Goal: Task Accomplishment & Management: Manage account settings

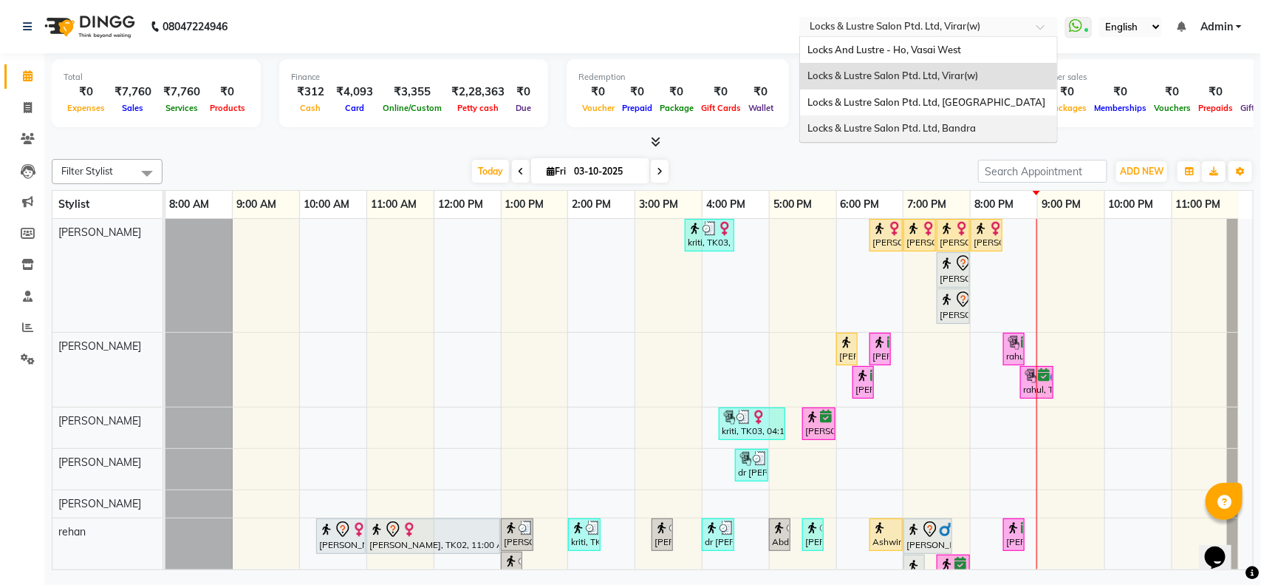
drag, startPoint x: 850, startPoint y: 24, endPoint x: 868, endPoint y: 126, distance: 104.4
click at [868, 37] on ng-select "Select Location × Locks & Lustre Salon Ptd. Ltd, Virar(w) Locks And Lustre - Ho…" at bounding box center [929, 27] width 259 height 20
click at [868, 126] on span "Locks & Lustre Salon Ptd. Ltd, Bandra" at bounding box center [892, 128] width 168 height 12
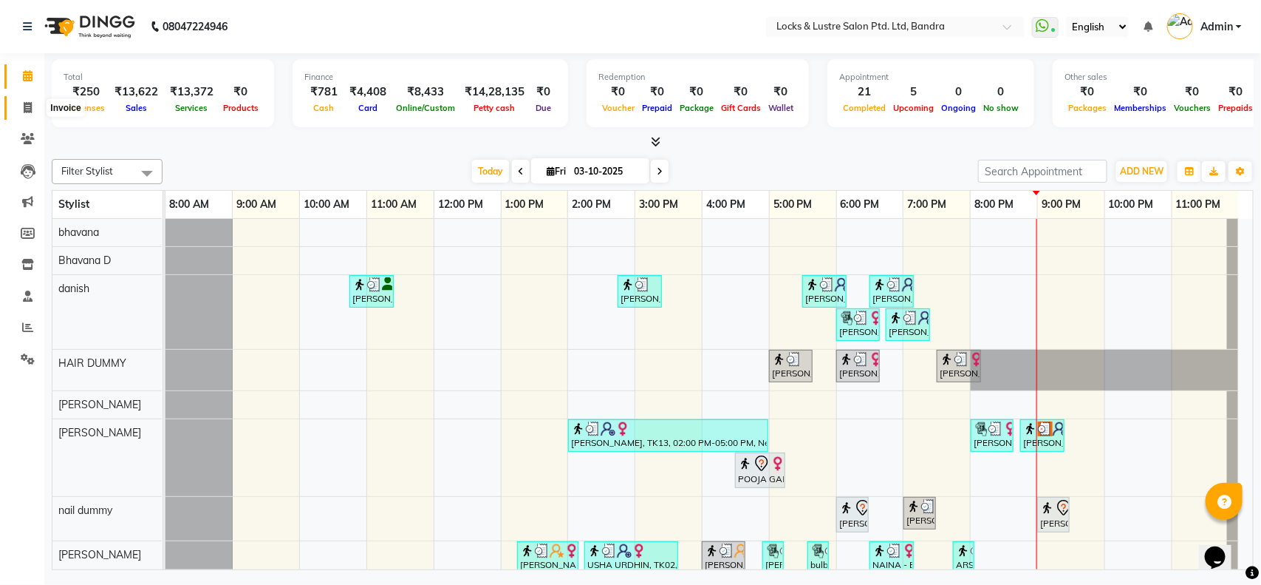
click at [27, 108] on icon at bounding box center [28, 107] width 8 height 11
select select "service"
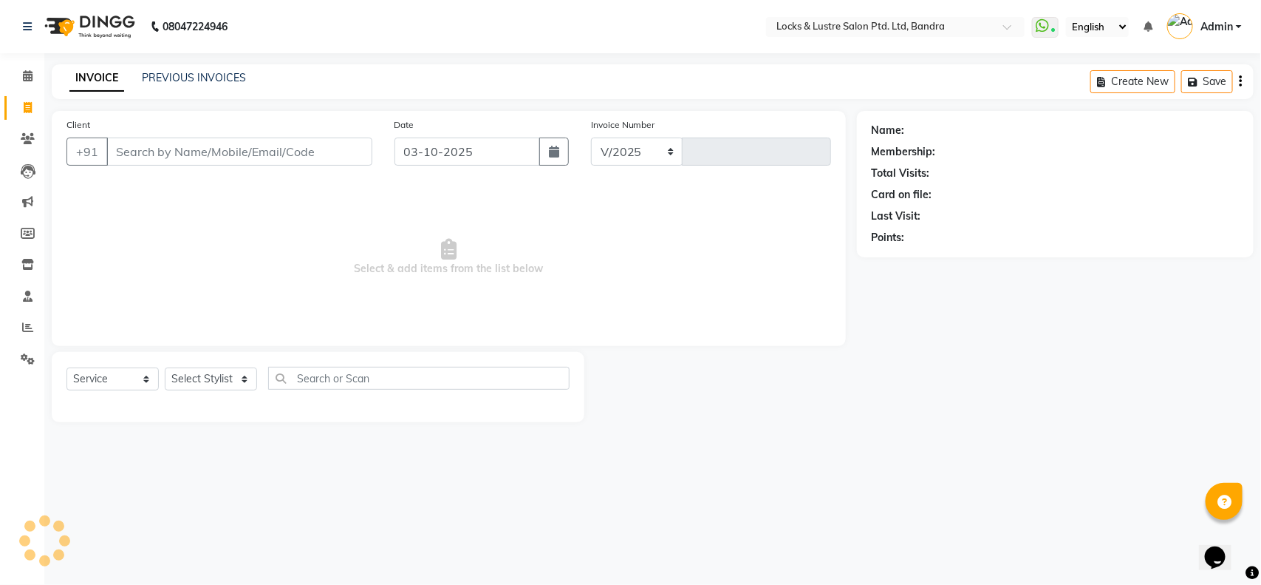
select select "6029"
type input "2807"
click at [183, 79] on link "PREVIOUS INVOICES" at bounding box center [194, 77] width 104 height 13
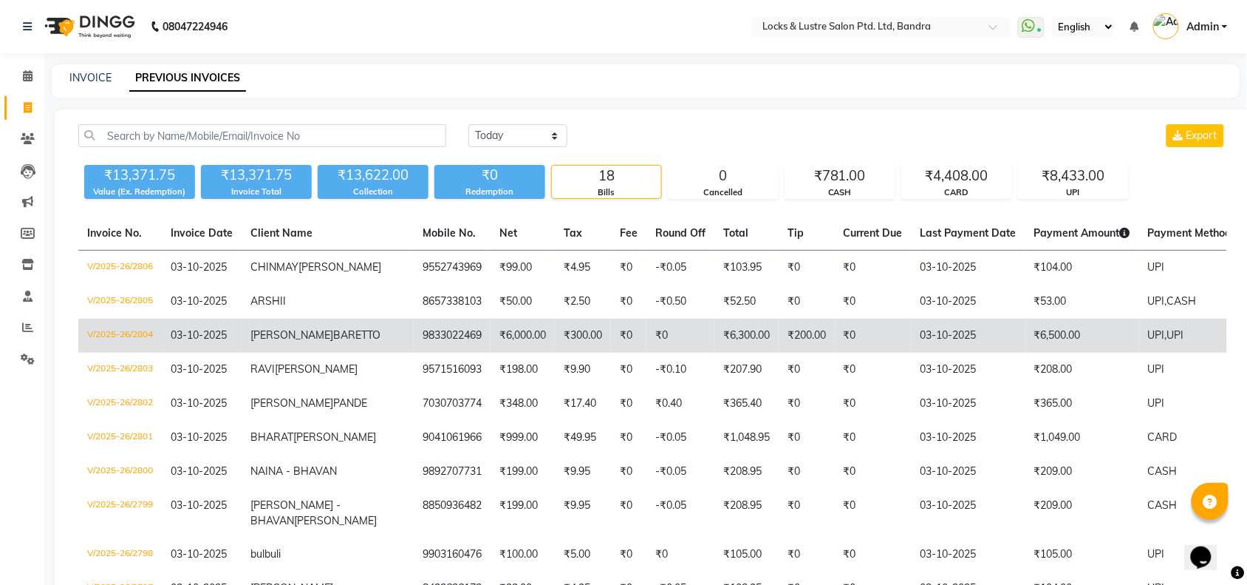
click at [109, 348] on td "V/2025-26/2804" at bounding box center [120, 336] width 84 height 34
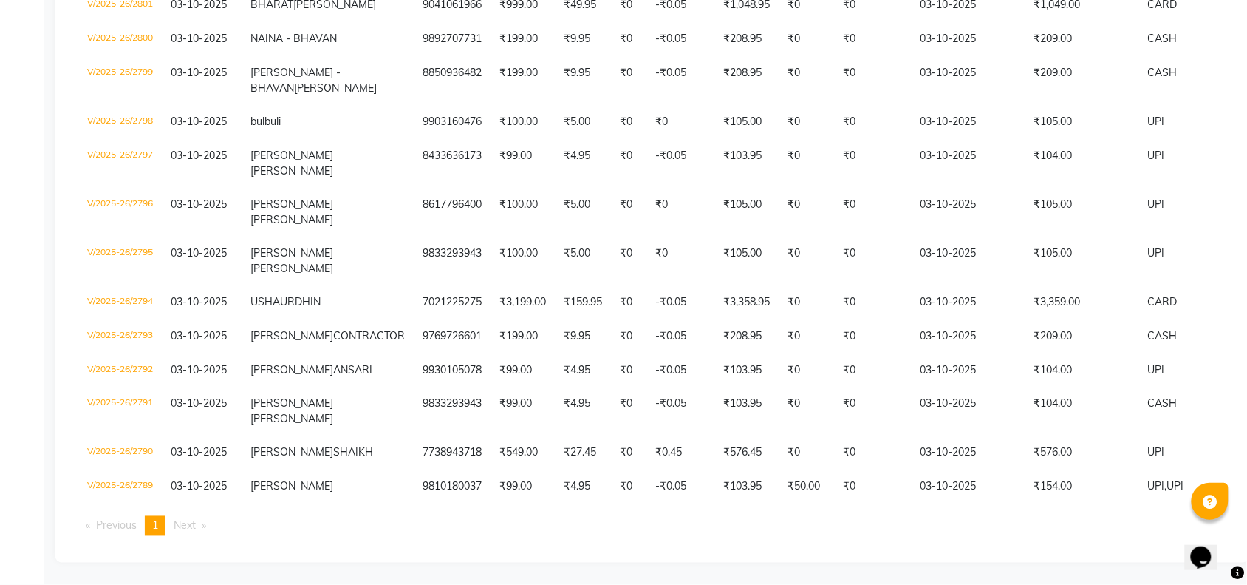
scroll to position [471, 0]
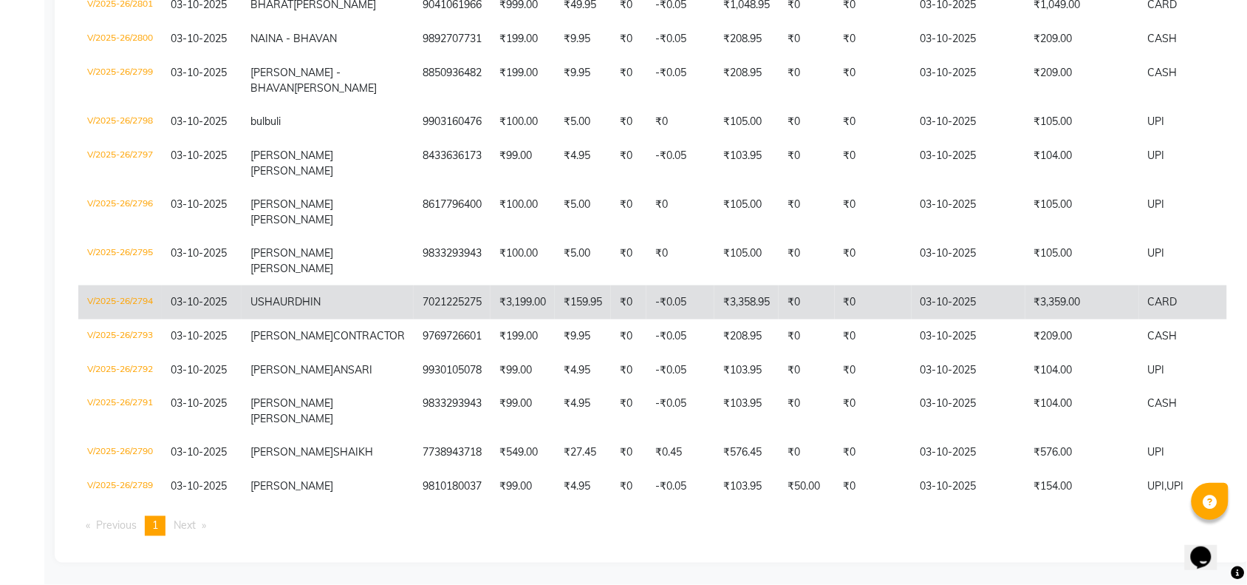
click at [111, 319] on td "V/2025-26/2794" at bounding box center [120, 302] width 84 height 34
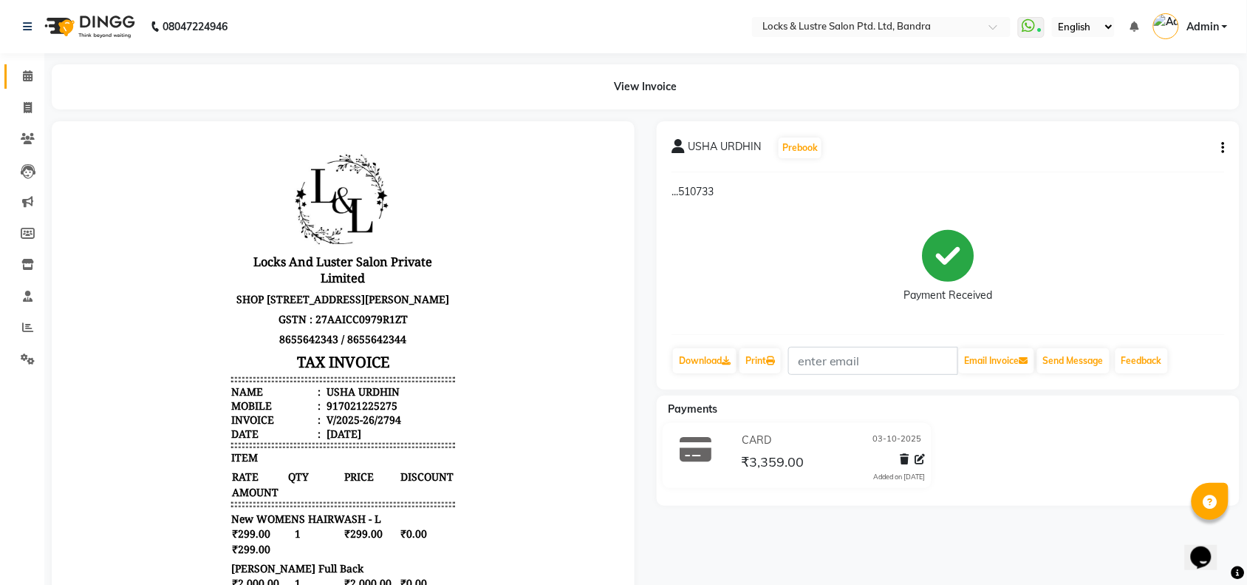
click at [27, 87] on link "Calendar" at bounding box center [21, 76] width 35 height 24
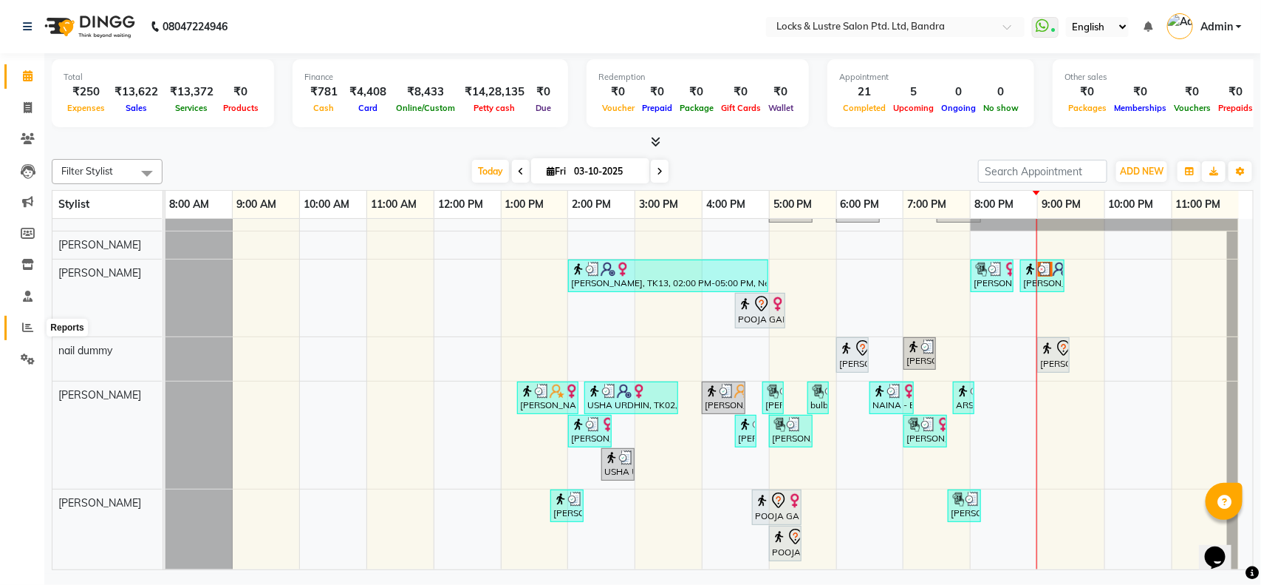
click at [24, 330] on icon at bounding box center [27, 326] width 11 height 11
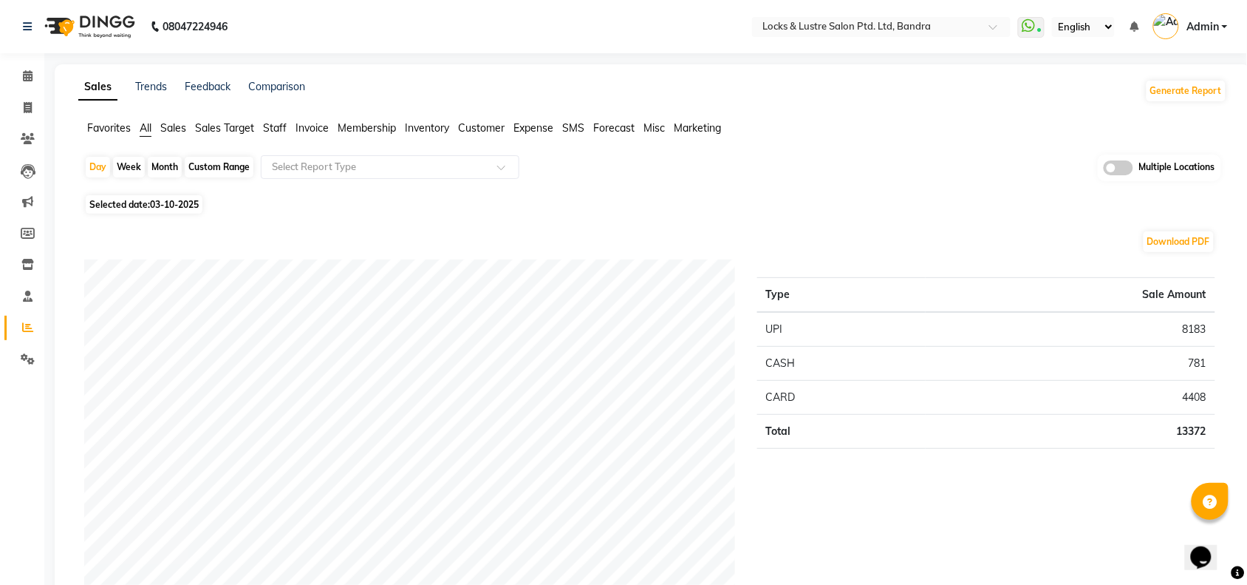
click at [205, 170] on div "Custom Range" at bounding box center [219, 167] width 69 height 21
select select "10"
select select "2025"
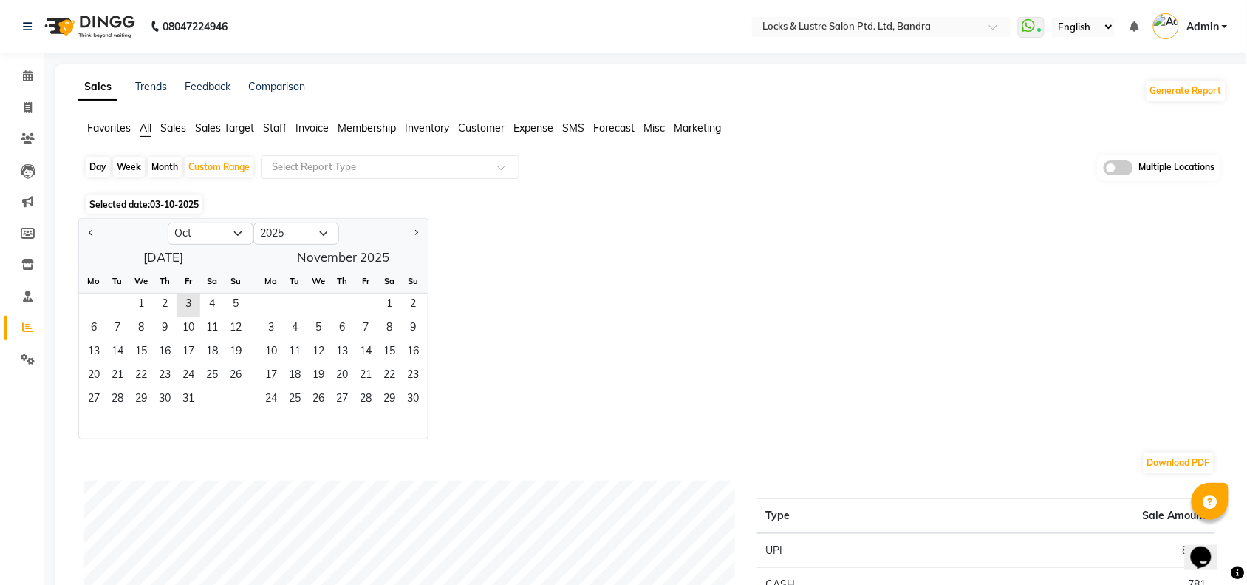
click at [270, 123] on span "Staff" at bounding box center [275, 127] width 24 height 13
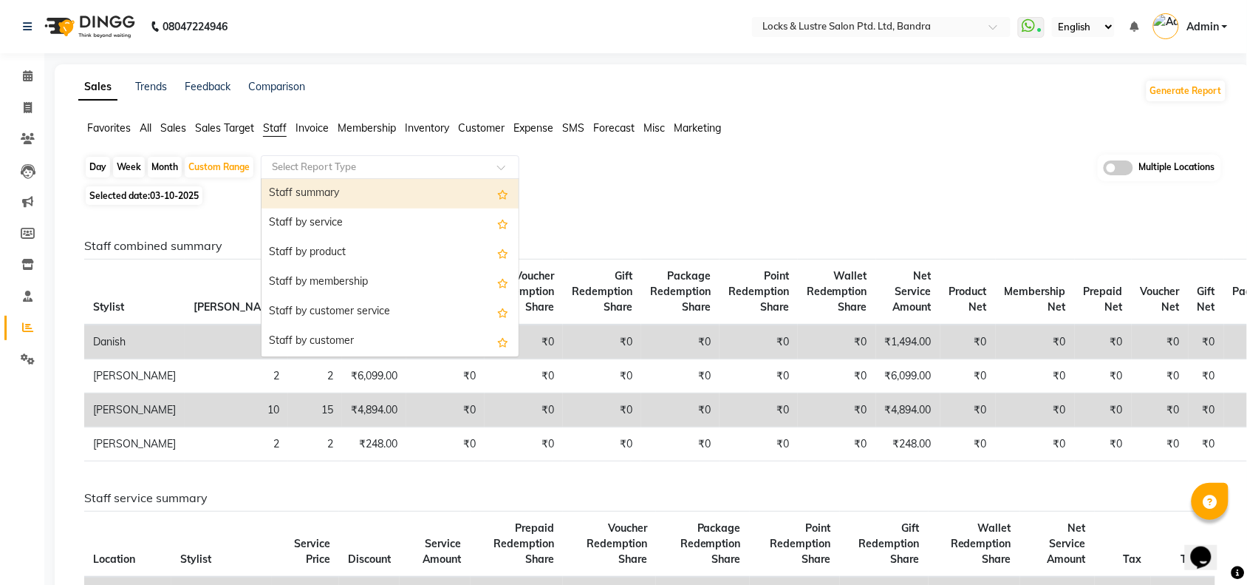
click at [307, 165] on input "text" at bounding box center [375, 167] width 213 height 15
click at [307, 193] on div "Staff summary" at bounding box center [390, 194] width 257 height 30
select select "full_report"
select select "csv"
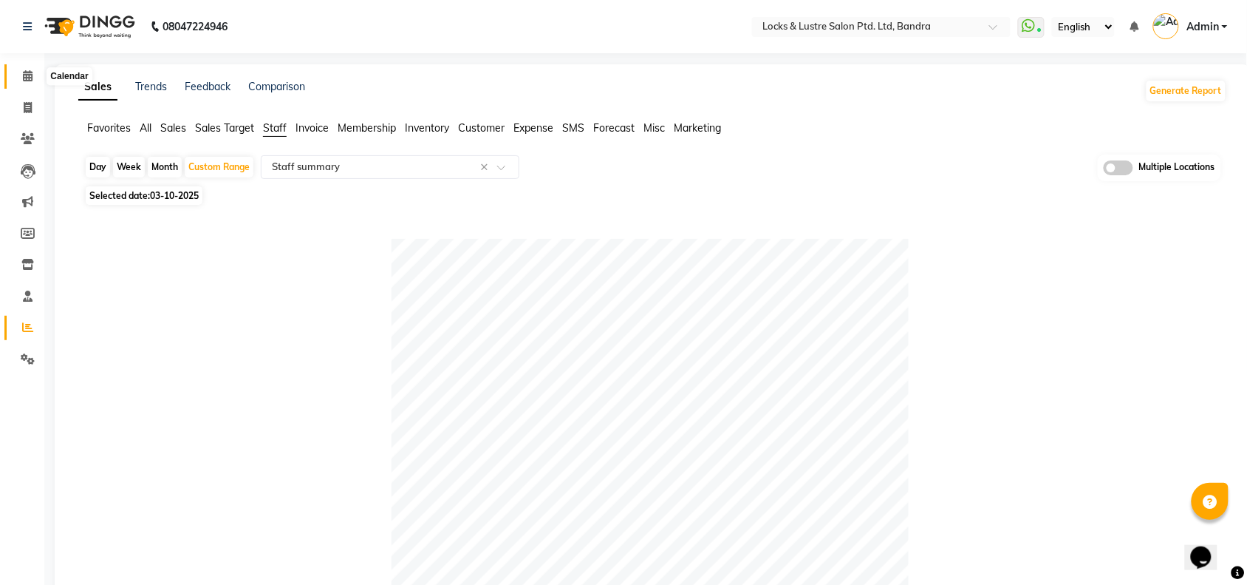
click at [23, 74] on icon at bounding box center [28, 75] width 10 height 11
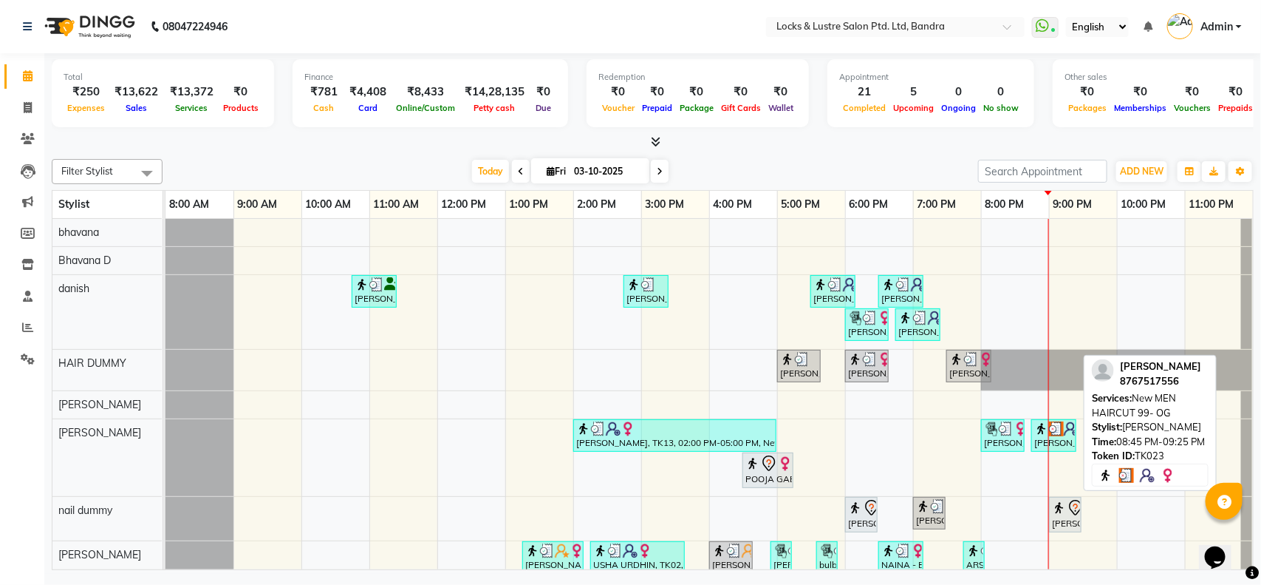
scroll to position [0, 13]
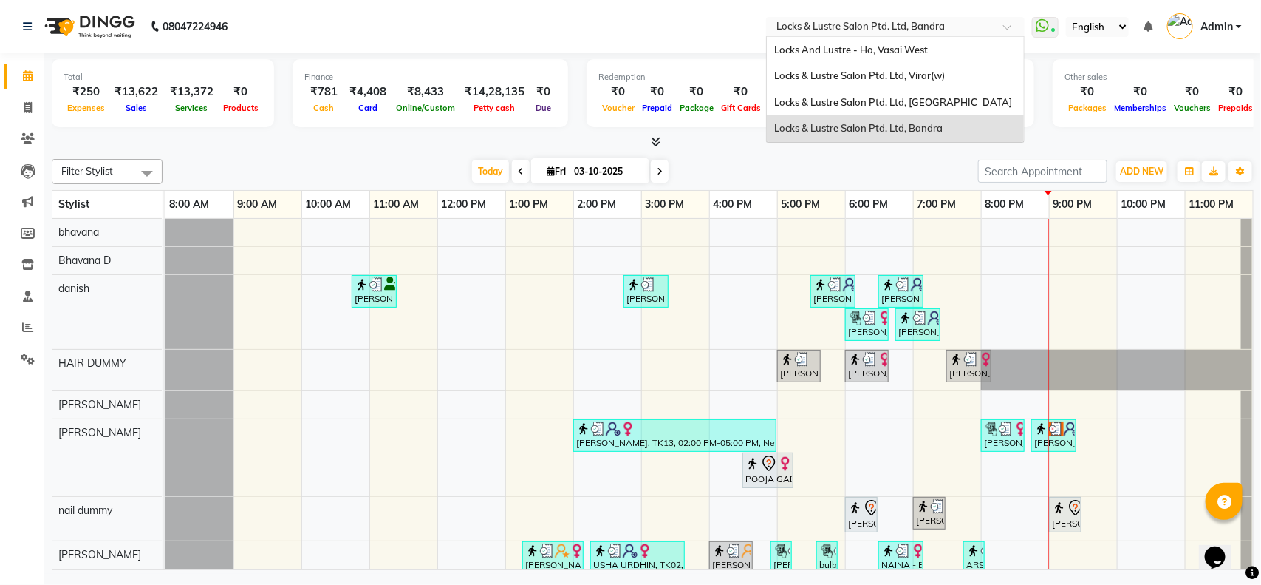
click at [918, 24] on input "text" at bounding box center [881, 28] width 214 height 15
click at [916, 97] on span "Locks & Lustre Salon Ptd. Ltd, [GEOGRAPHIC_DATA]" at bounding box center [893, 102] width 238 height 12
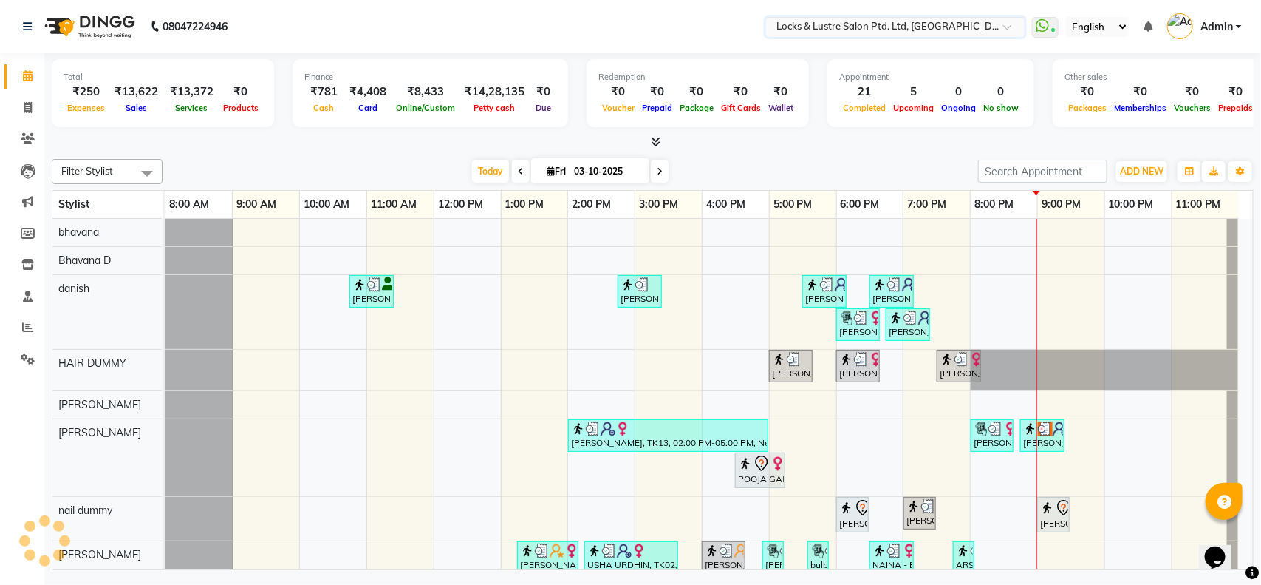
scroll to position [0, 0]
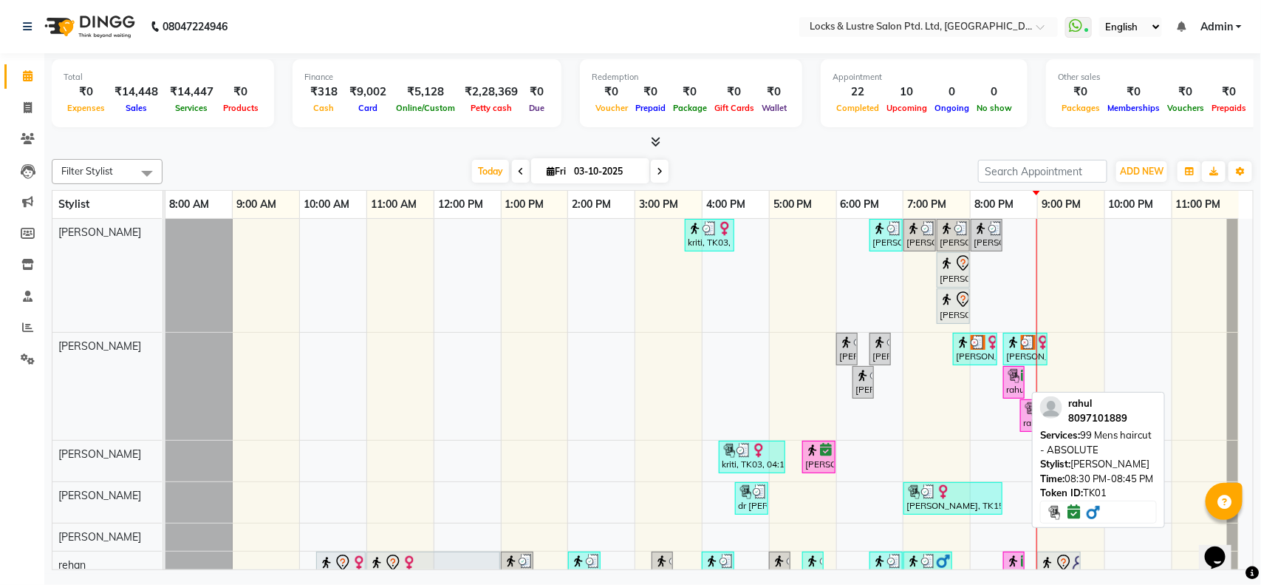
click at [1009, 386] on div "rahul, TK01, 08:30 PM-08:45 PM, 99 Mens haircut - ABSOLUTE" at bounding box center [1014, 382] width 18 height 28
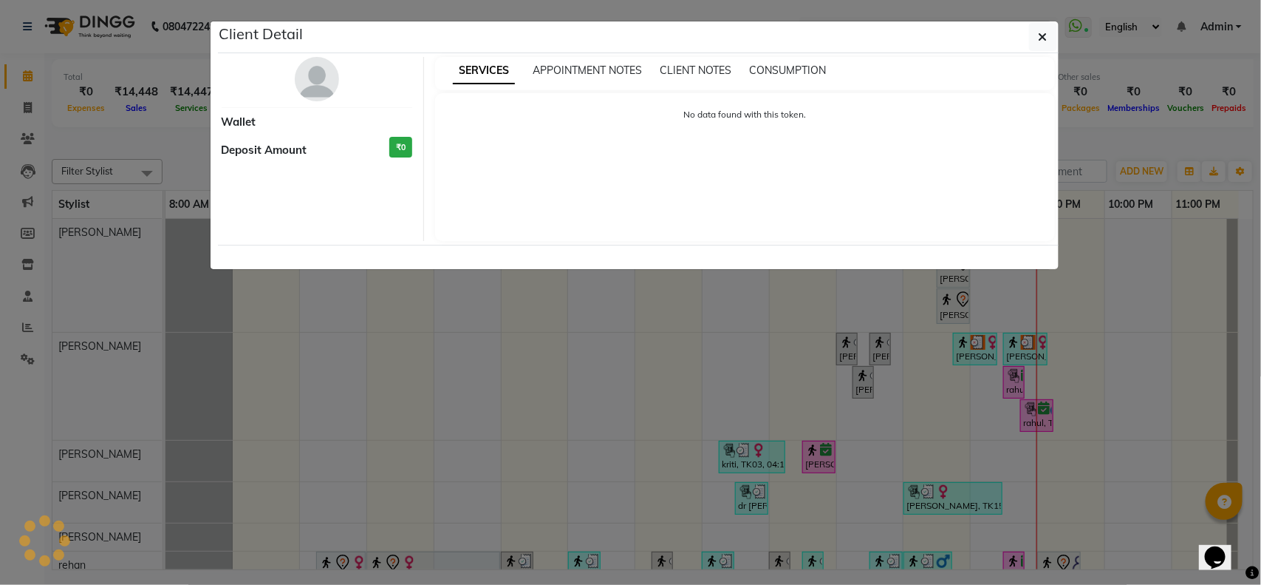
select select "6"
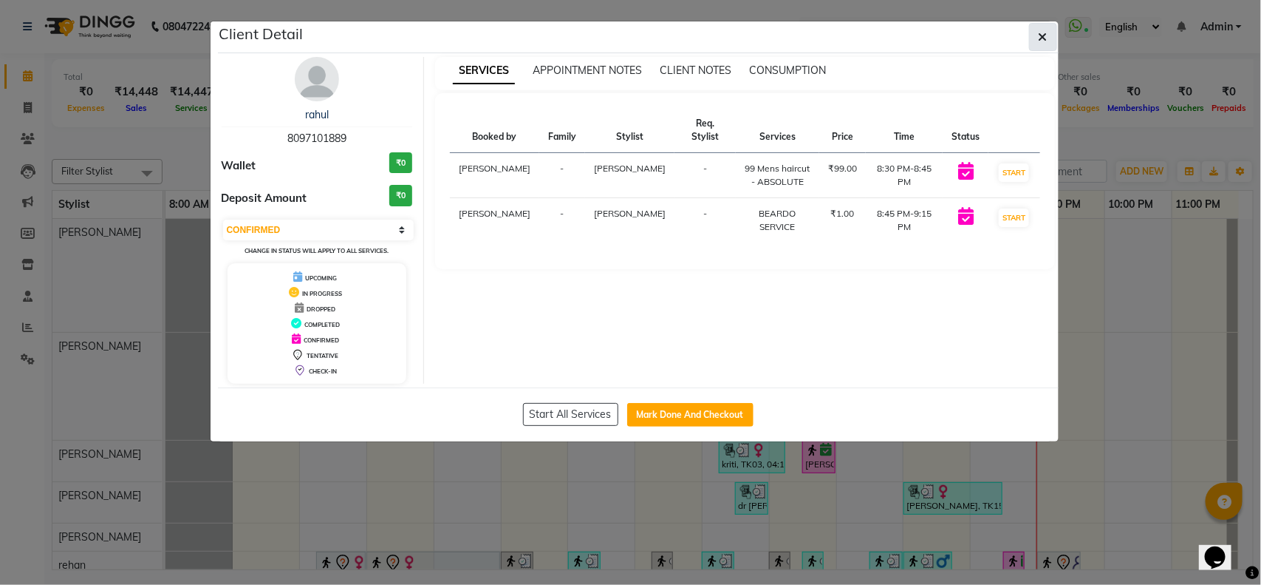
click at [1039, 41] on icon "button" at bounding box center [1043, 37] width 9 height 12
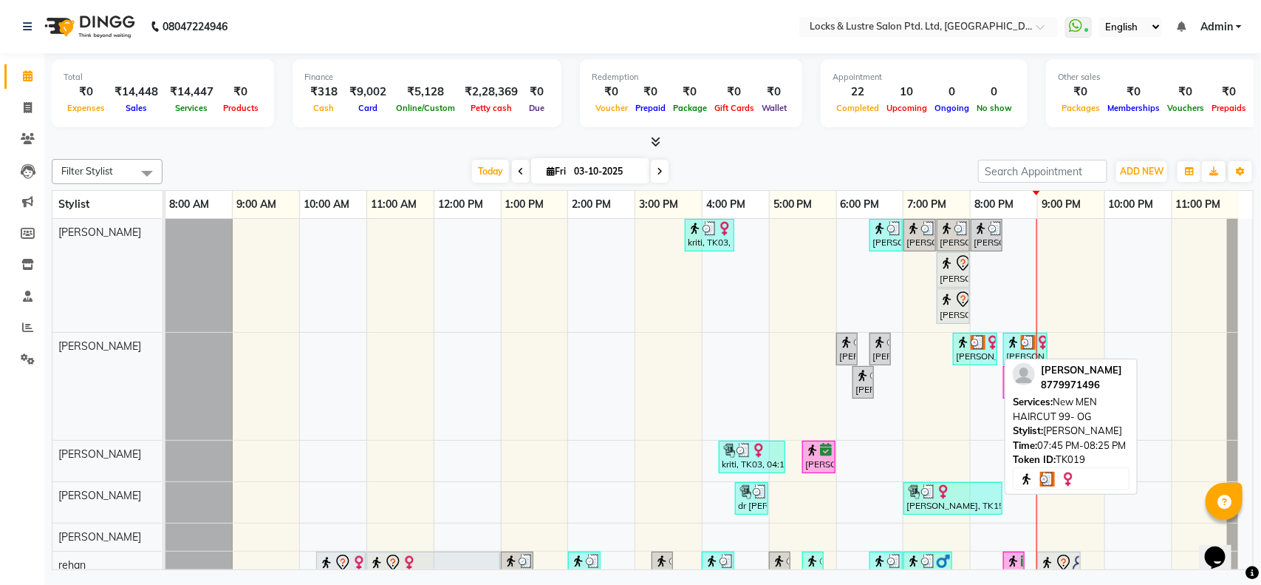
click at [983, 351] on div "[PERSON_NAME], TK19, 07:45 PM-08:25 PM, New MEN HAIRCUT 99- OG" at bounding box center [975, 349] width 41 height 28
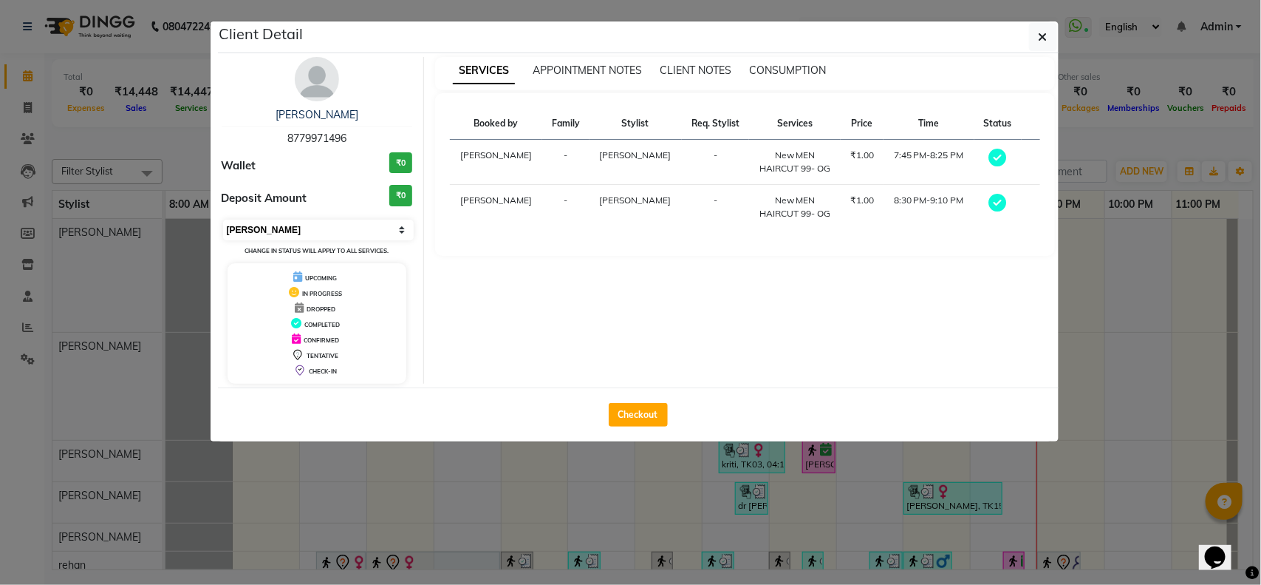
click at [392, 225] on select "Select MARK DONE UPCOMING" at bounding box center [318, 229] width 191 height 21
select select "5"
click at [223, 219] on select "Select MARK DONE UPCOMING" at bounding box center [318, 229] width 191 height 21
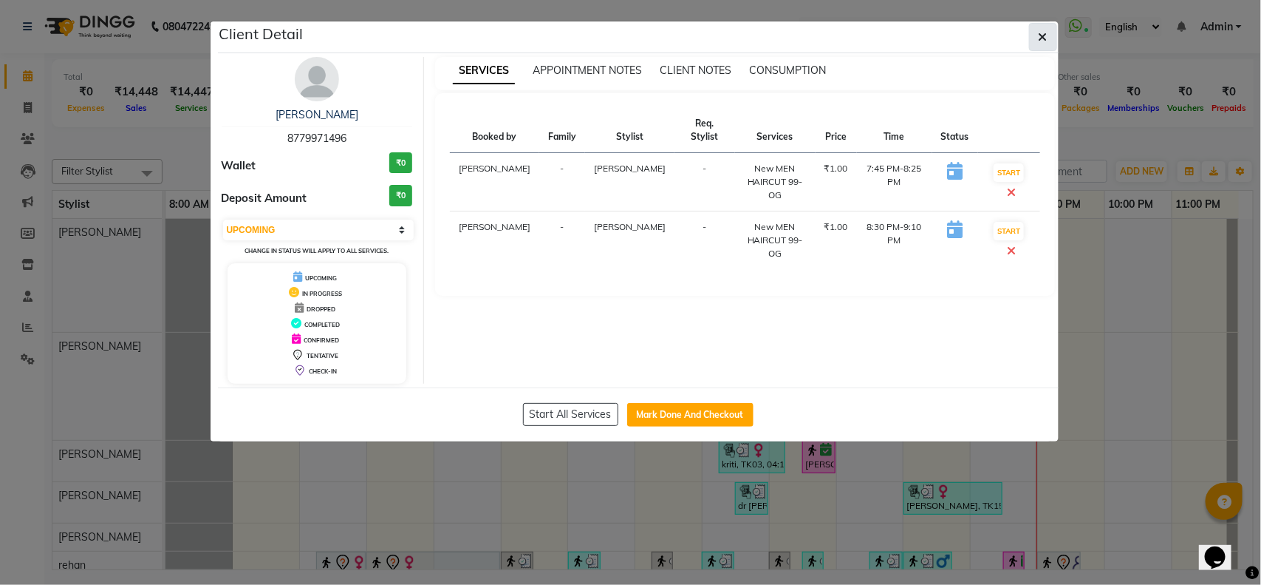
click at [1035, 35] on button "button" at bounding box center [1043, 37] width 28 height 28
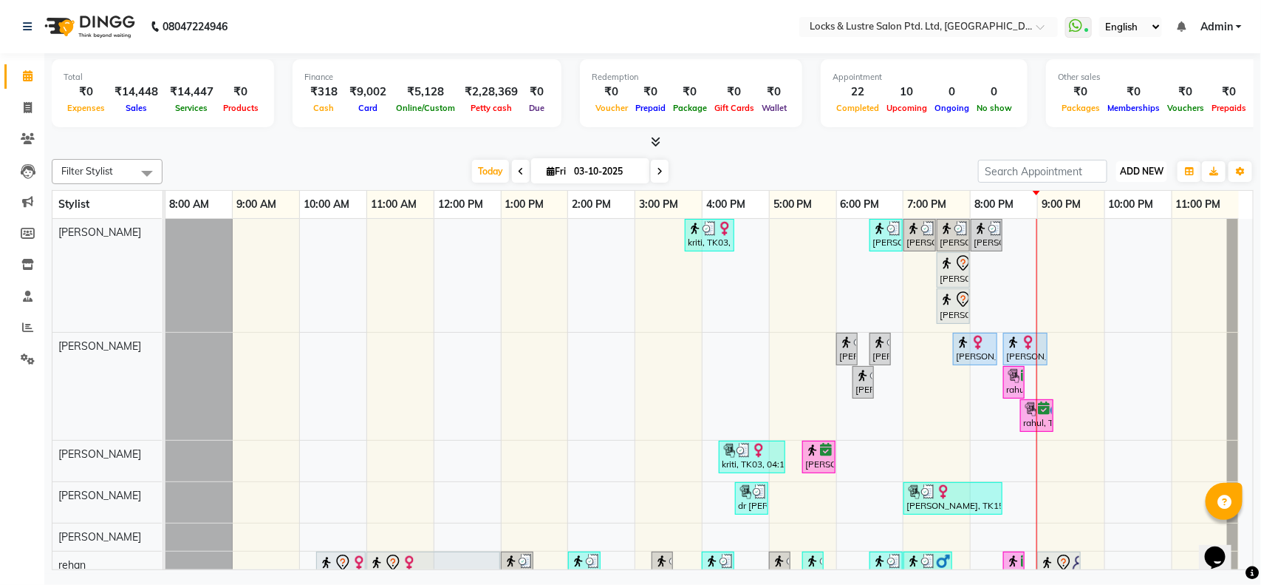
click at [1144, 168] on span "ADD NEW" at bounding box center [1142, 171] width 44 height 11
click at [1109, 239] on link "Add Expense" at bounding box center [1109, 237] width 117 height 19
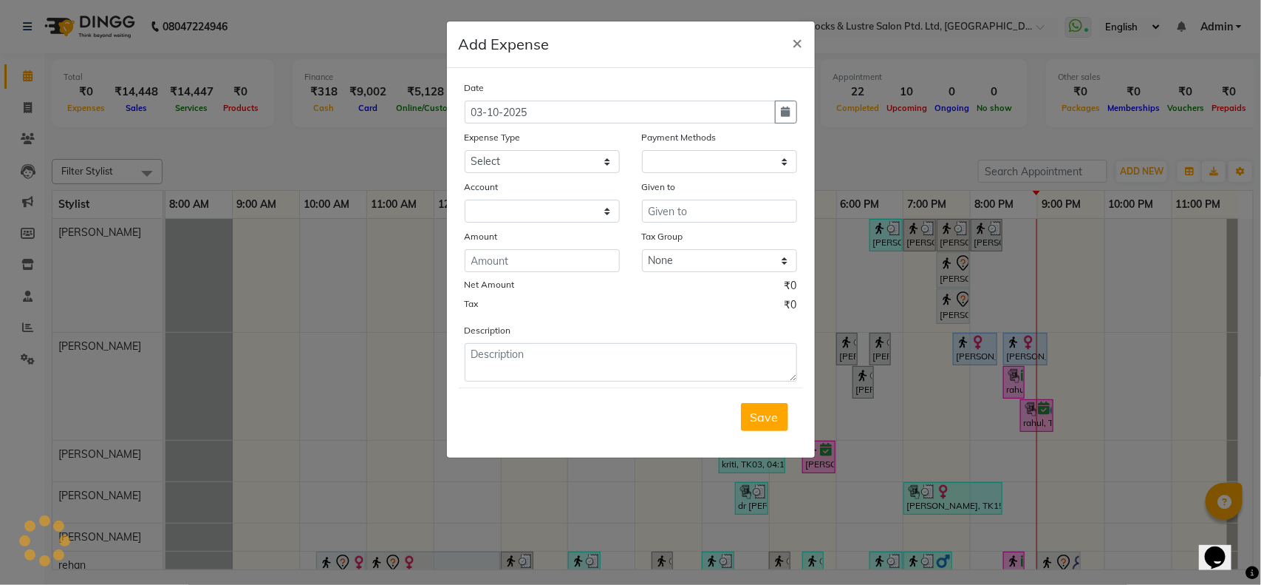
select select "1"
select select "4902"
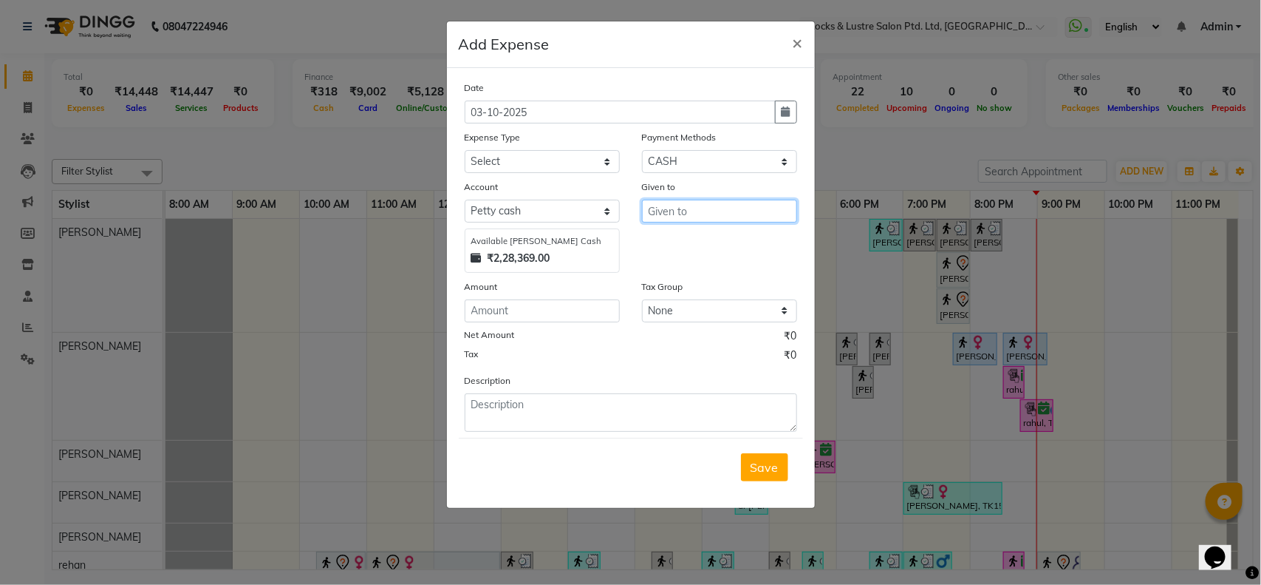
click at [744, 216] on input "text" at bounding box center [719, 211] width 155 height 23
type input "sunil"
click at [592, 160] on select "Select Advance Salary Bank charges Cash transfer to bank Cash transfer to hub C…" at bounding box center [542, 161] width 155 height 23
select select "15919"
click at [465, 150] on select "Select Advance Salary Bank charges Cash transfer to bank Cash transfer to hub C…" at bounding box center [542, 161] width 155 height 23
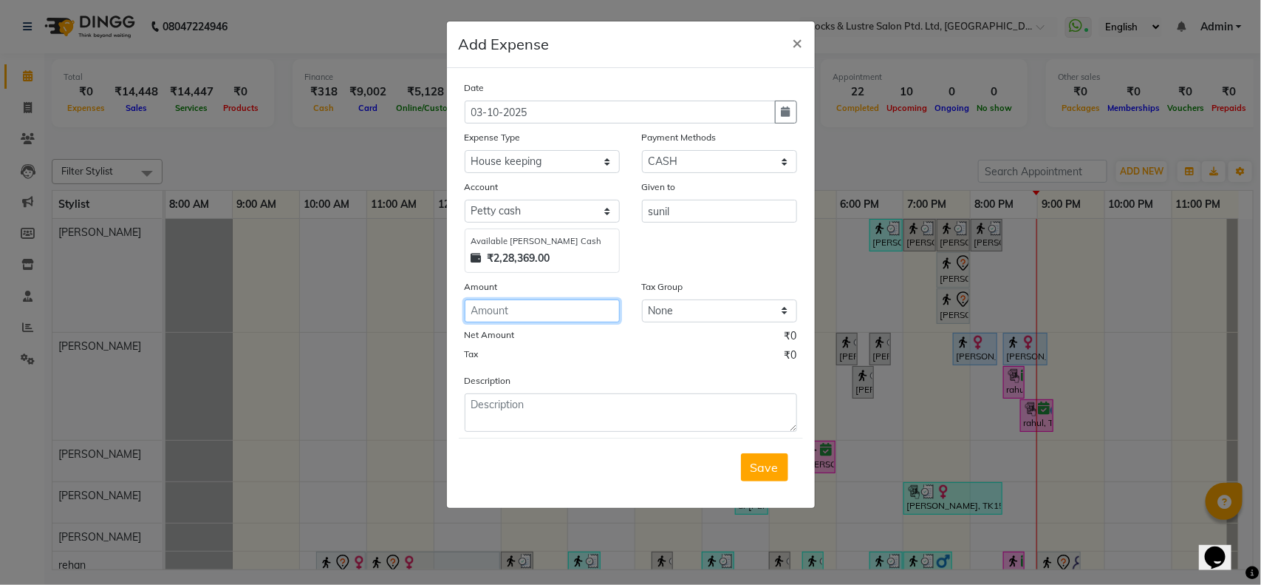
click at [534, 310] on input "number" at bounding box center [542, 310] width 155 height 23
type input "173"
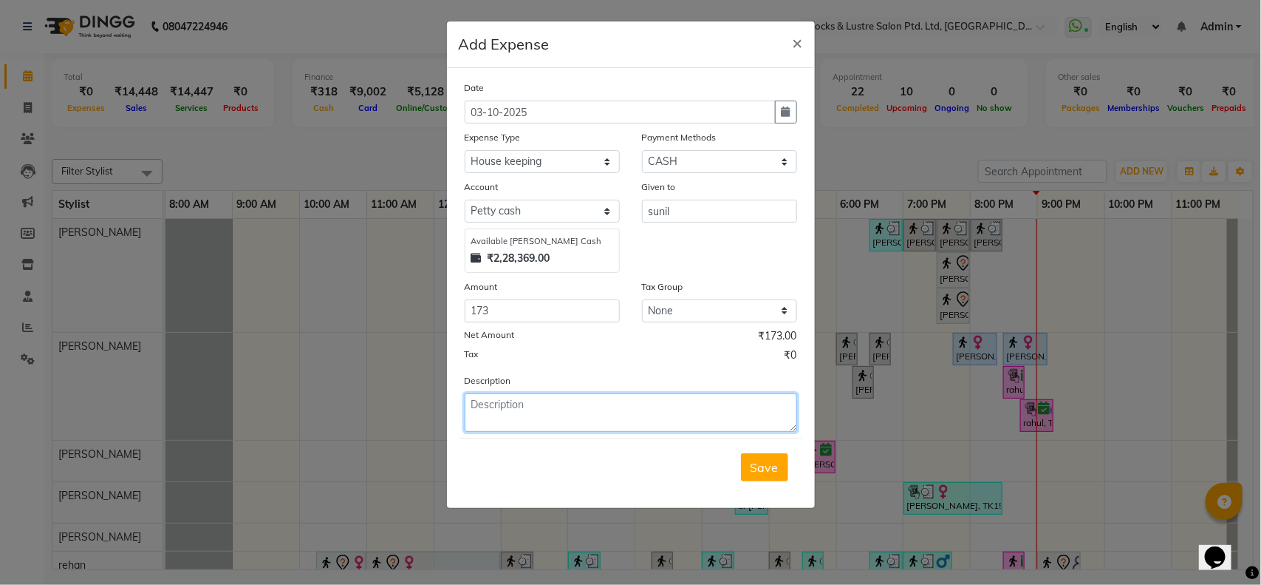
click at [534, 401] on textarea at bounding box center [631, 412] width 333 height 38
type textarea "rs 173 given to sunil to buy milk powder"
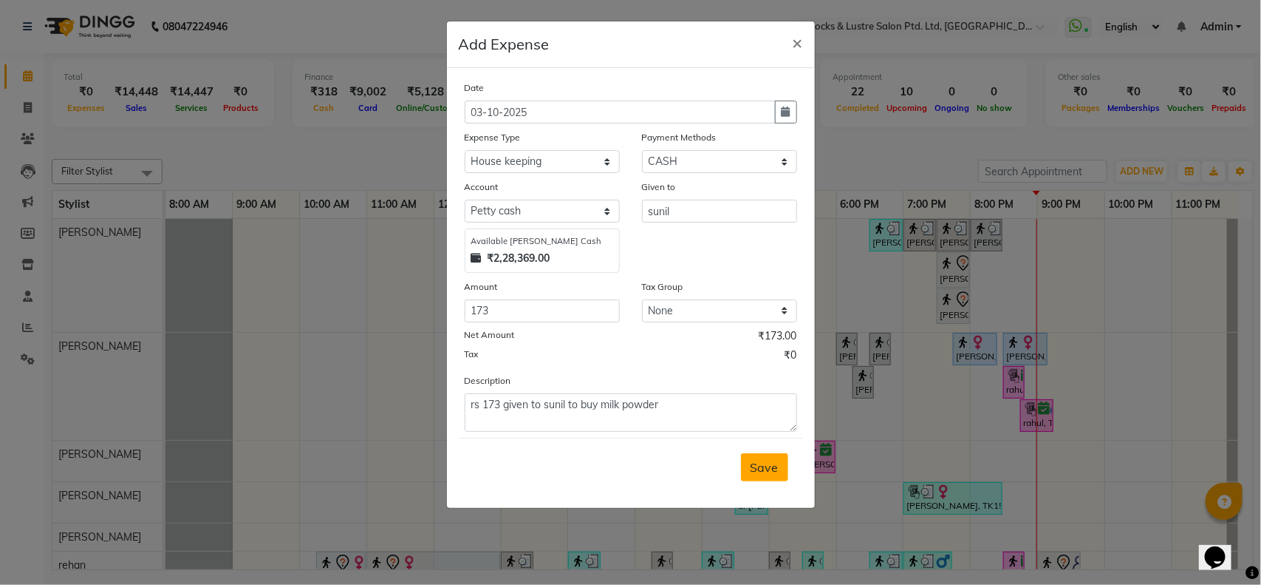
click at [769, 467] on span "Save" at bounding box center [765, 467] width 28 height 15
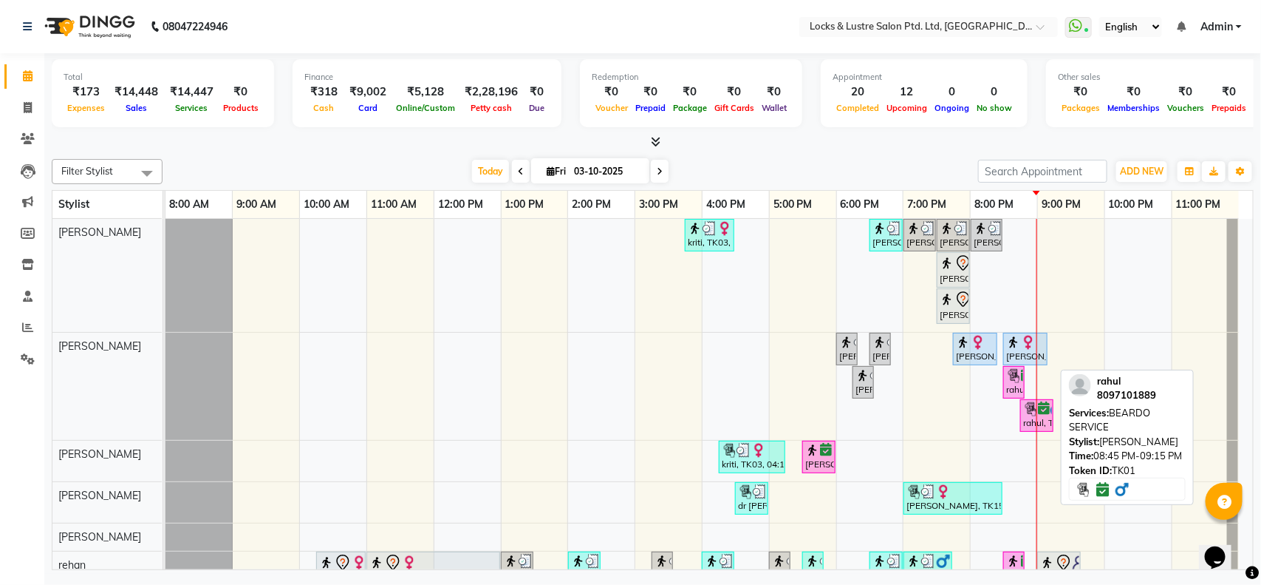
click at [1038, 409] on icon at bounding box center [1044, 408] width 12 height 1
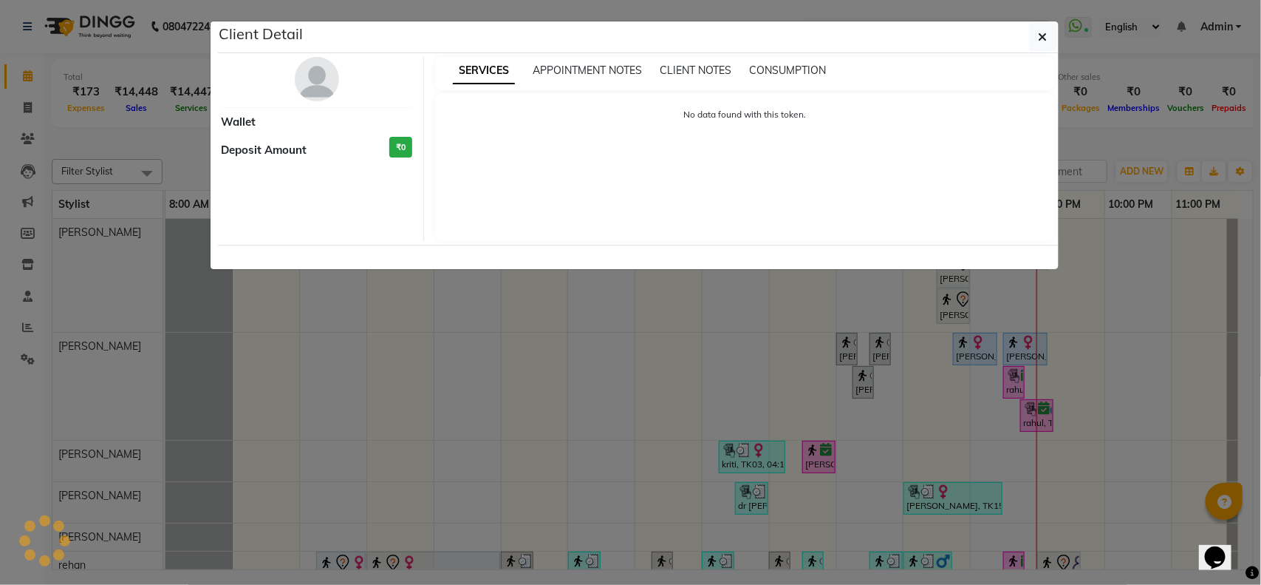
select select "6"
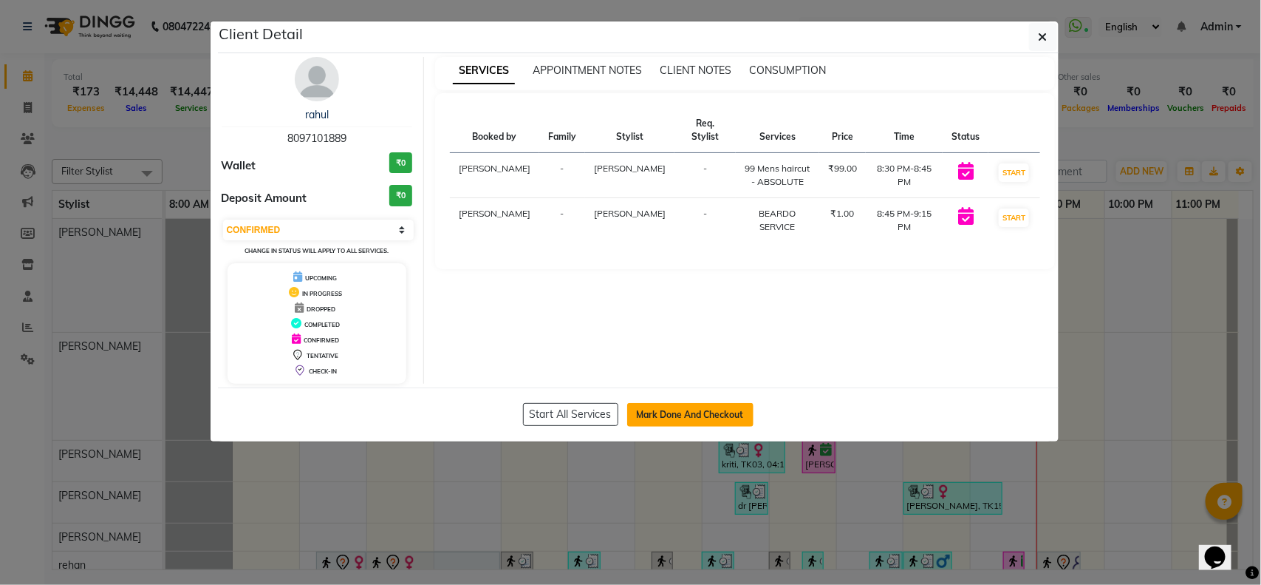
click at [722, 408] on button "Mark Done And Checkout" at bounding box center [690, 415] width 126 height 24
select select "service"
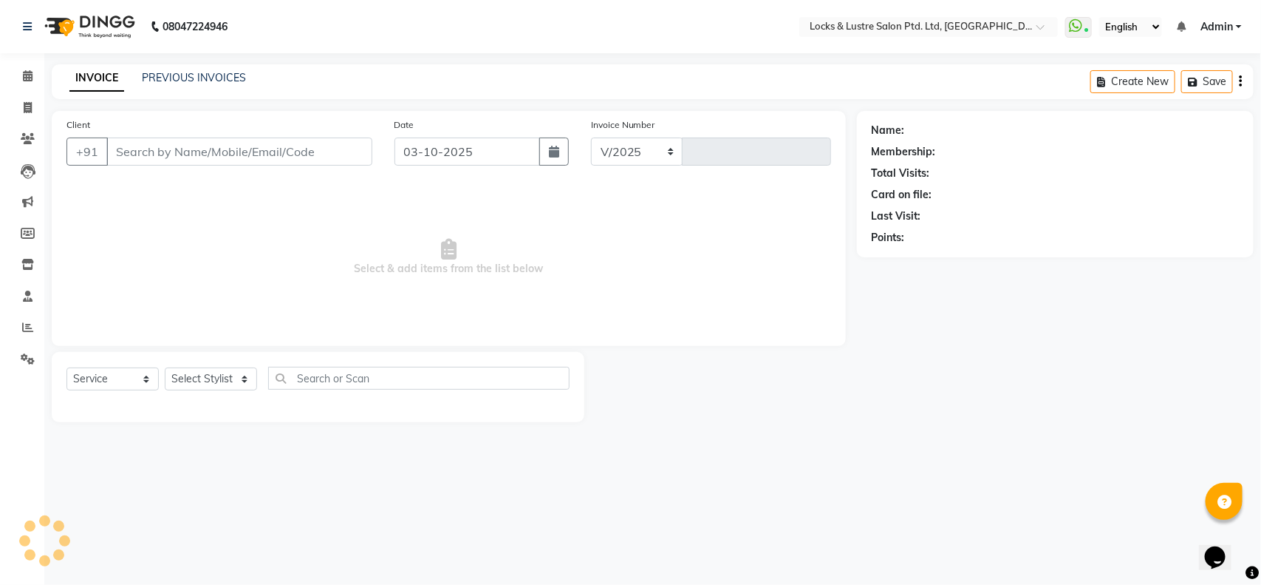
select select "5928"
type input "2188"
type input "8097101889"
select select "89162"
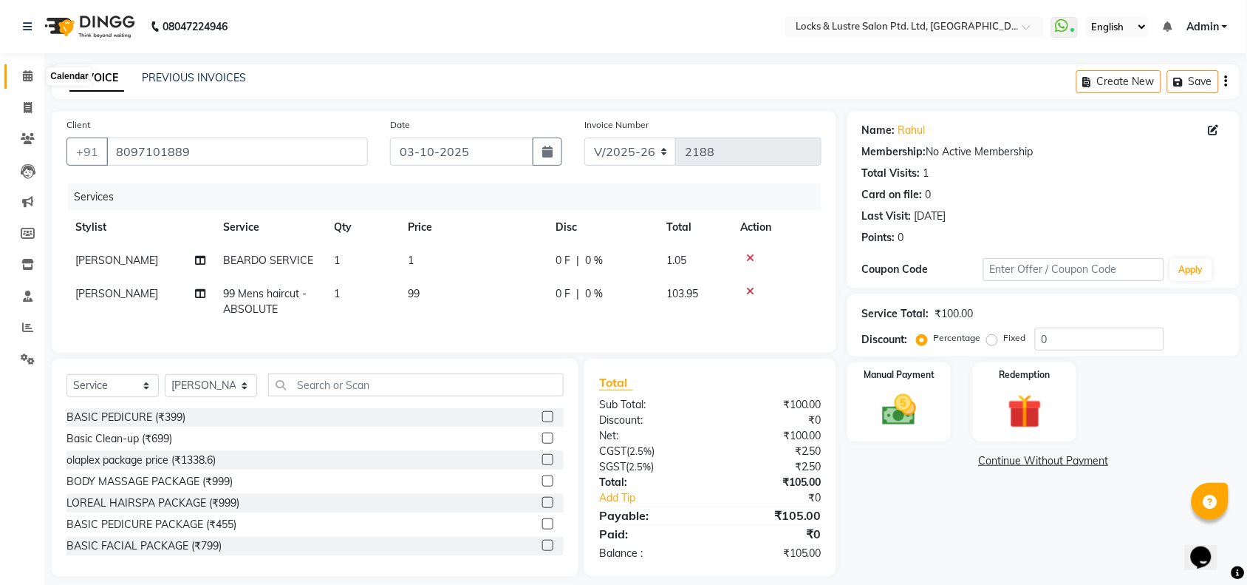
click at [27, 78] on icon at bounding box center [28, 75] width 10 height 11
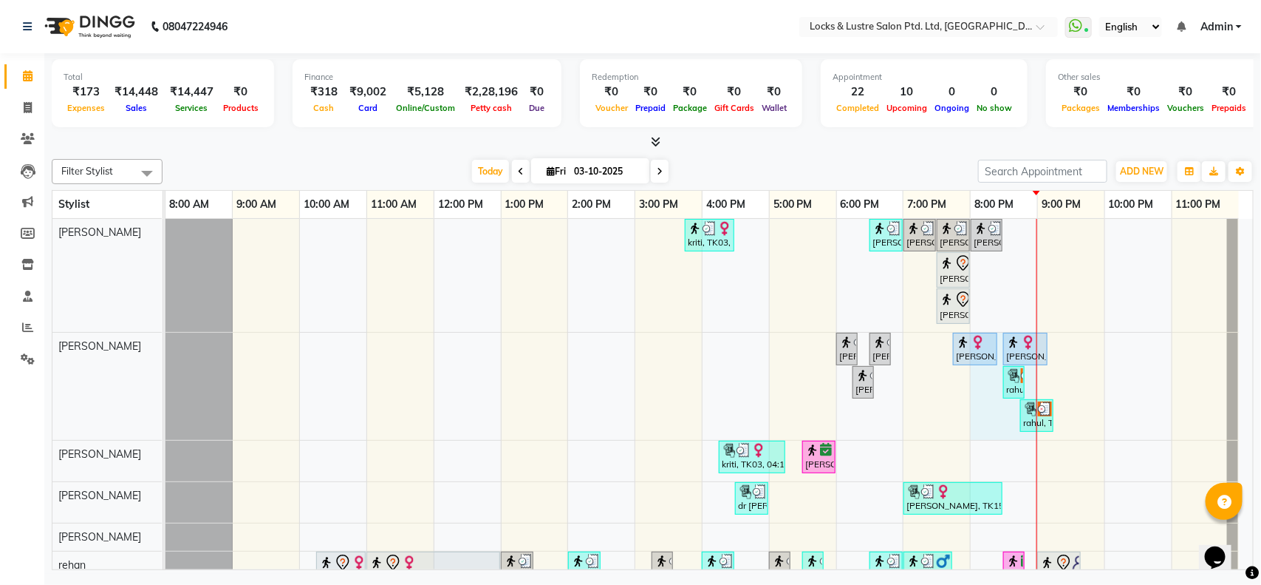
click at [1037, 409] on div at bounding box center [1037, 491] width 1 height 545
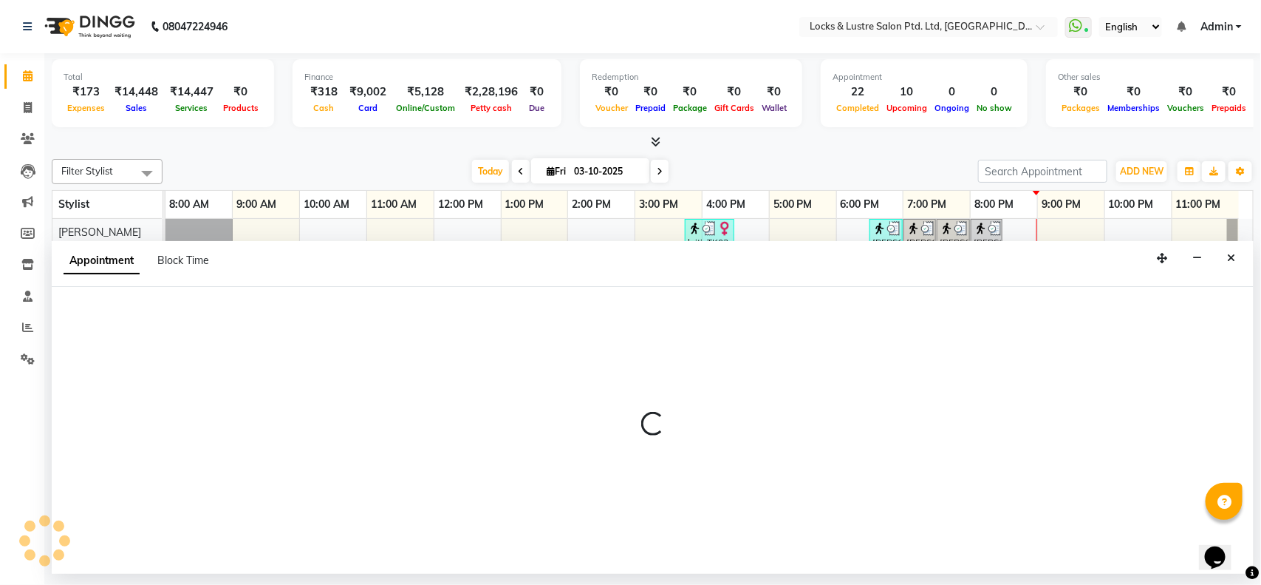
select select "89162"
select select "1200"
select select "tentative"
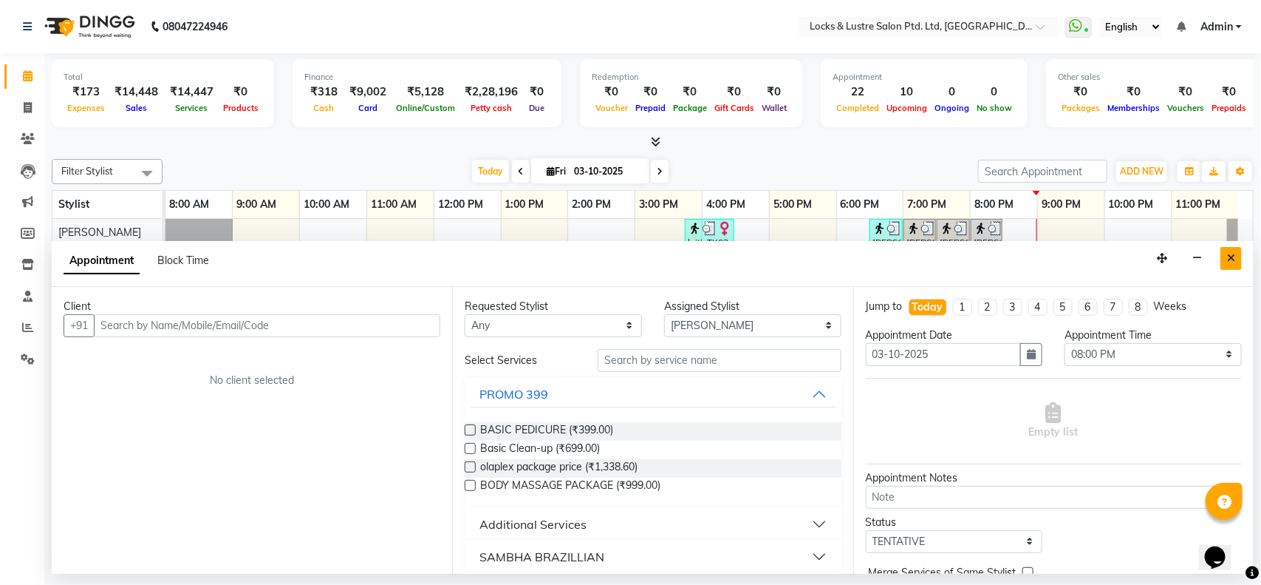
click at [1225, 256] on button "Close" at bounding box center [1231, 258] width 21 height 23
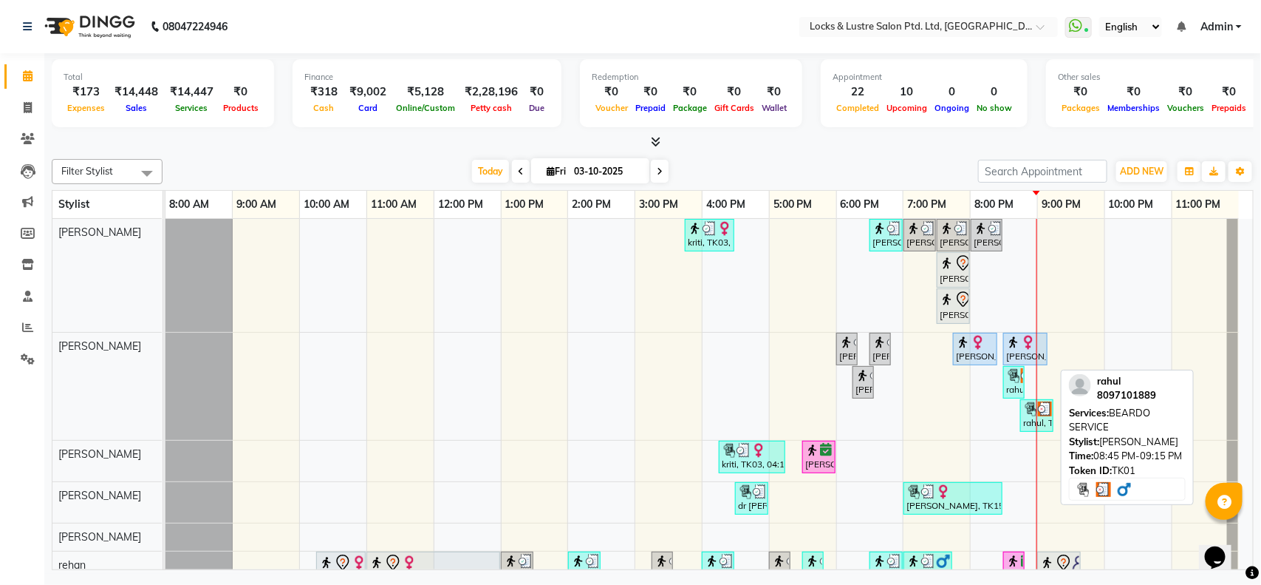
click at [1029, 418] on div "rahul, TK01, 08:45 PM-09:15 PM, BEARDO SERVICE" at bounding box center [1037, 415] width 30 height 28
select select "3"
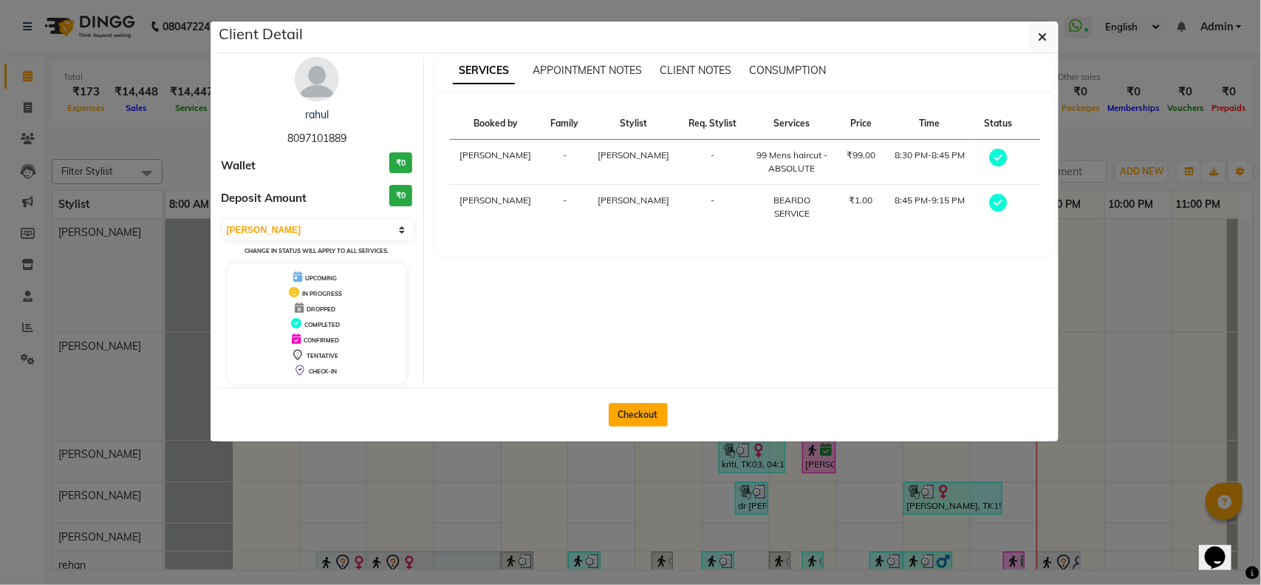
click at [634, 414] on button "Checkout" at bounding box center [638, 415] width 59 height 24
select select "service"
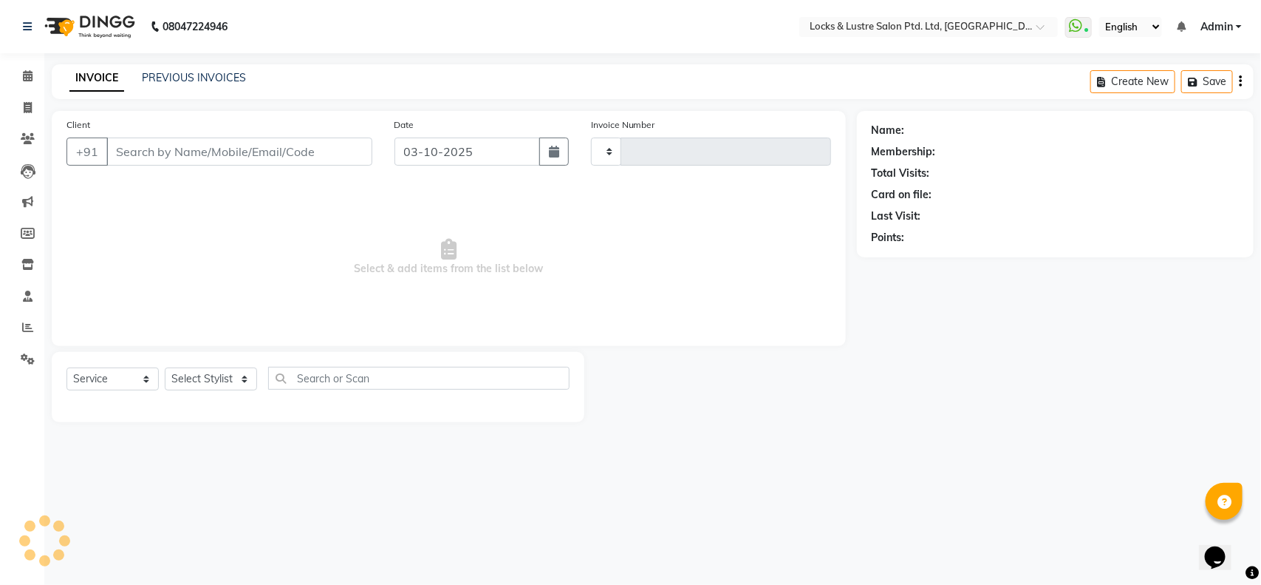
type input "2188"
select select "5928"
type input "8097101889"
select select "89162"
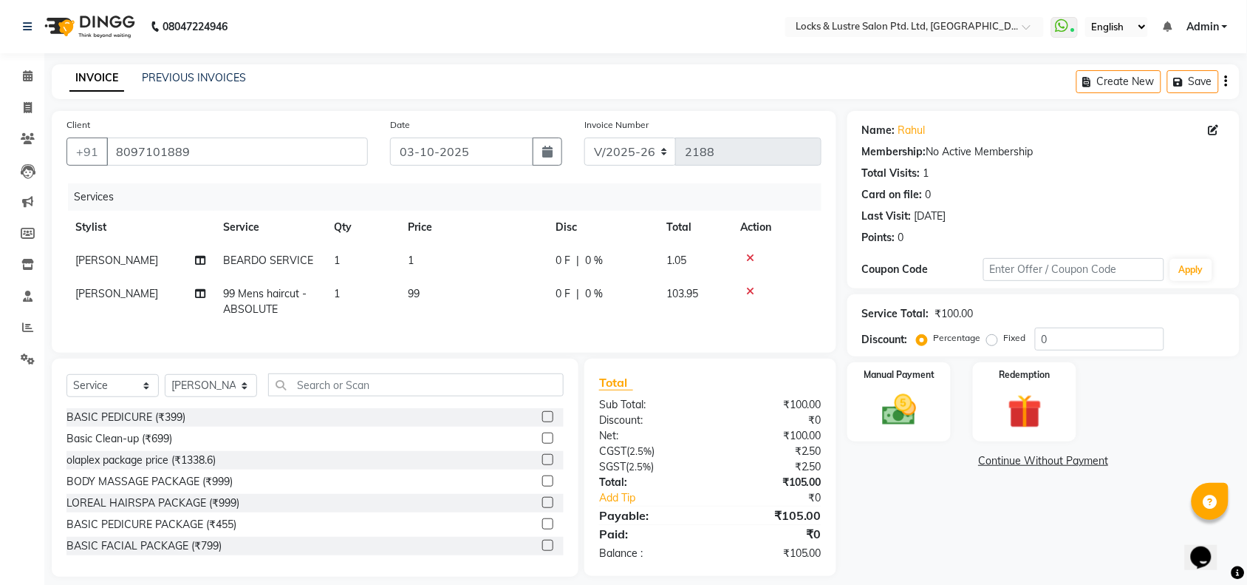
click at [152, 257] on span "[PERSON_NAME]" at bounding box center [116, 259] width 83 height 13
select select "89162"
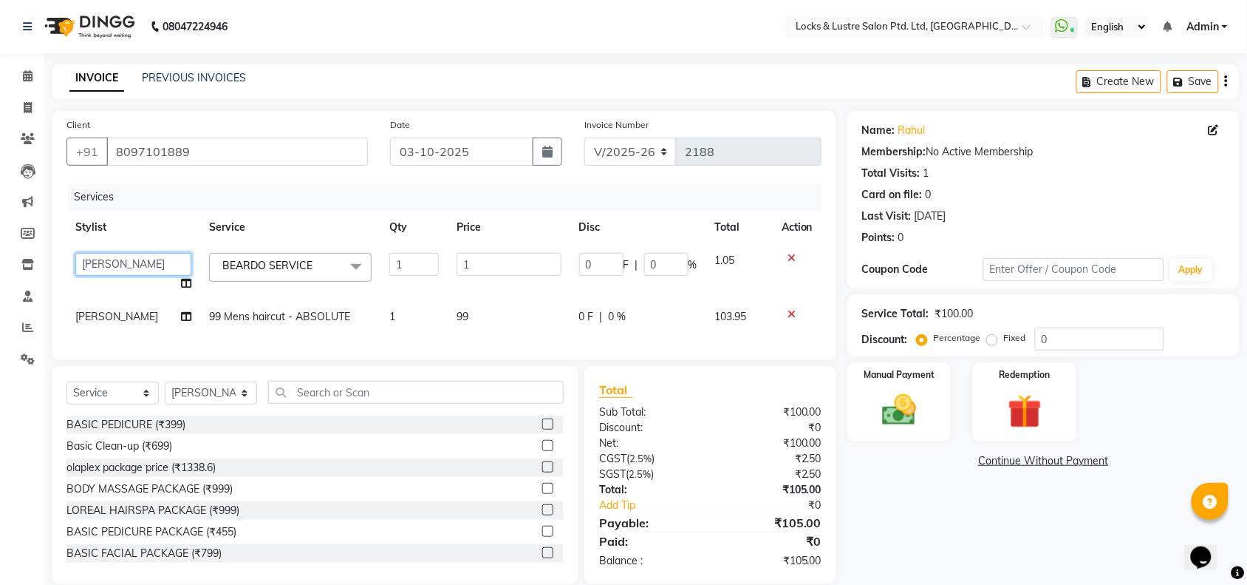
click at [152, 257] on select "[PERSON_NAME] Admin [PERSON_NAME] Ana's [PERSON_NAME] [PERSON_NAME] [PERSON_NAM…" at bounding box center [133, 264] width 116 height 23
select select "42069"
click at [143, 325] on td "[PERSON_NAME]" at bounding box center [134, 316] width 134 height 33
select select "89162"
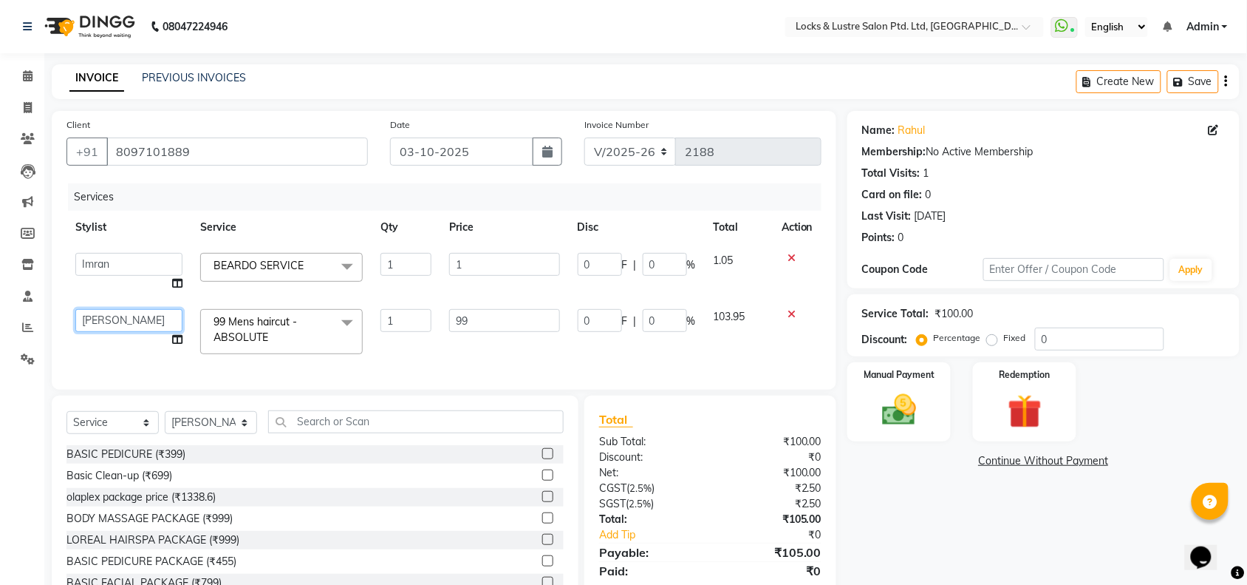
click at [143, 323] on select "[PERSON_NAME] Admin [PERSON_NAME] Ana's [PERSON_NAME] [PERSON_NAME] [PERSON_NAM…" at bounding box center [128, 320] width 107 height 23
select select "42069"
click at [467, 257] on input "1" at bounding box center [504, 264] width 110 height 23
type input "99"
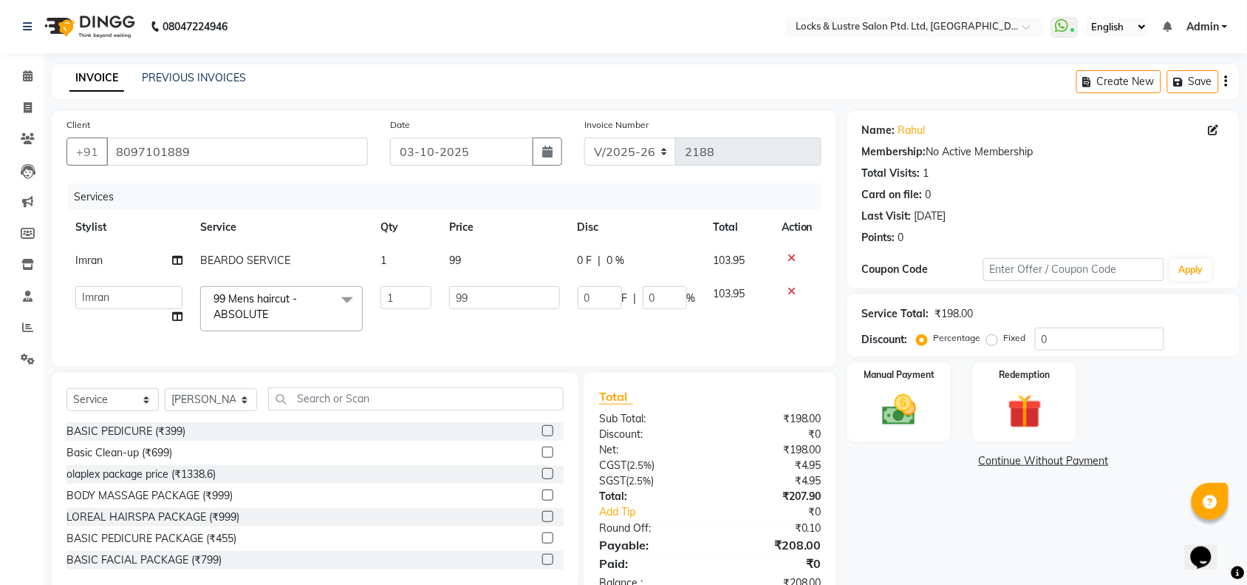
click at [936, 519] on div "Name: Rahul Membership: No Active Membership Total Visits: 1 Card on file: 0 La…" at bounding box center [1049, 358] width 403 height 494
click at [519, 303] on input "99" at bounding box center [504, 297] width 110 height 23
type input "99"
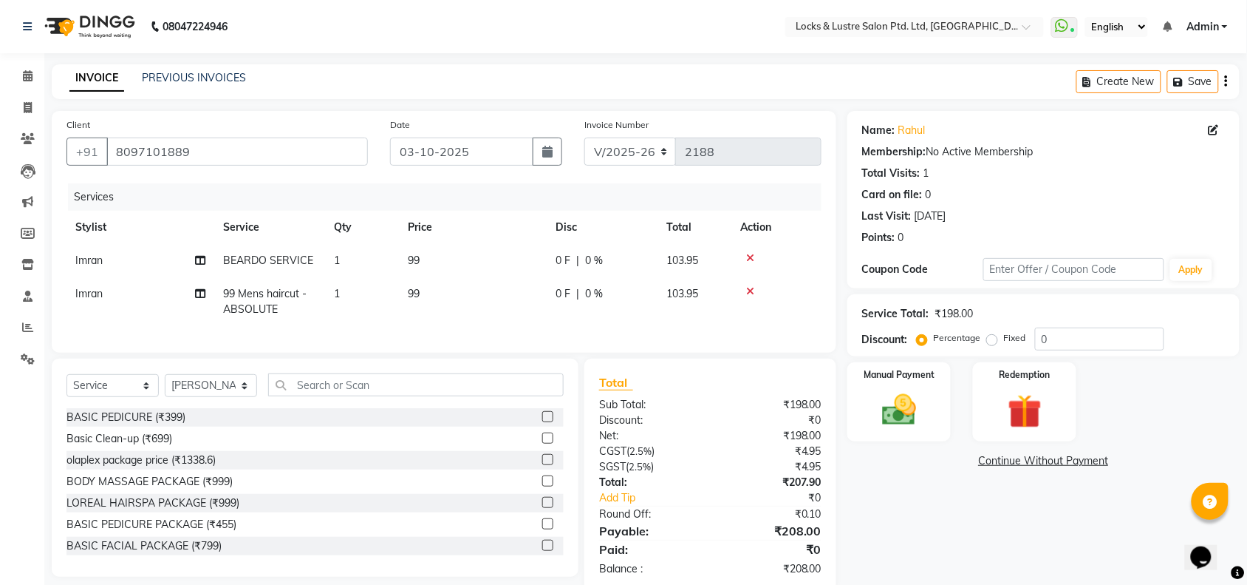
click at [921, 505] on div "Name: Rahul Membership: No Active Membership Total Visits: 1 Card on file: 0 La…" at bounding box center [1049, 351] width 403 height 480
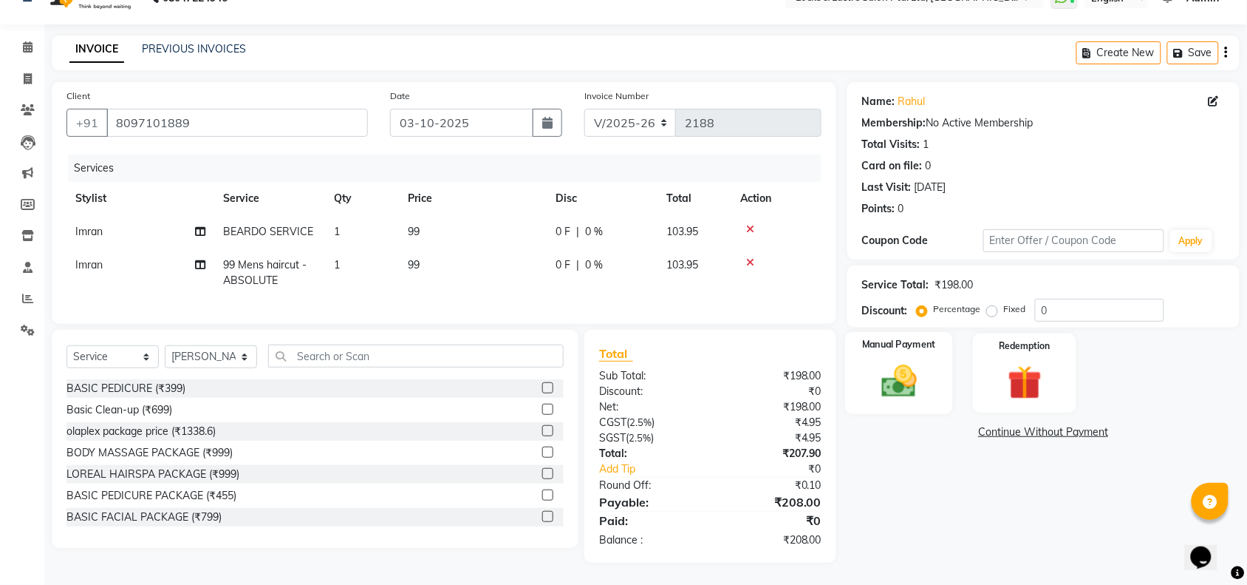
click at [882, 361] on img at bounding box center [900, 381] width 58 height 41
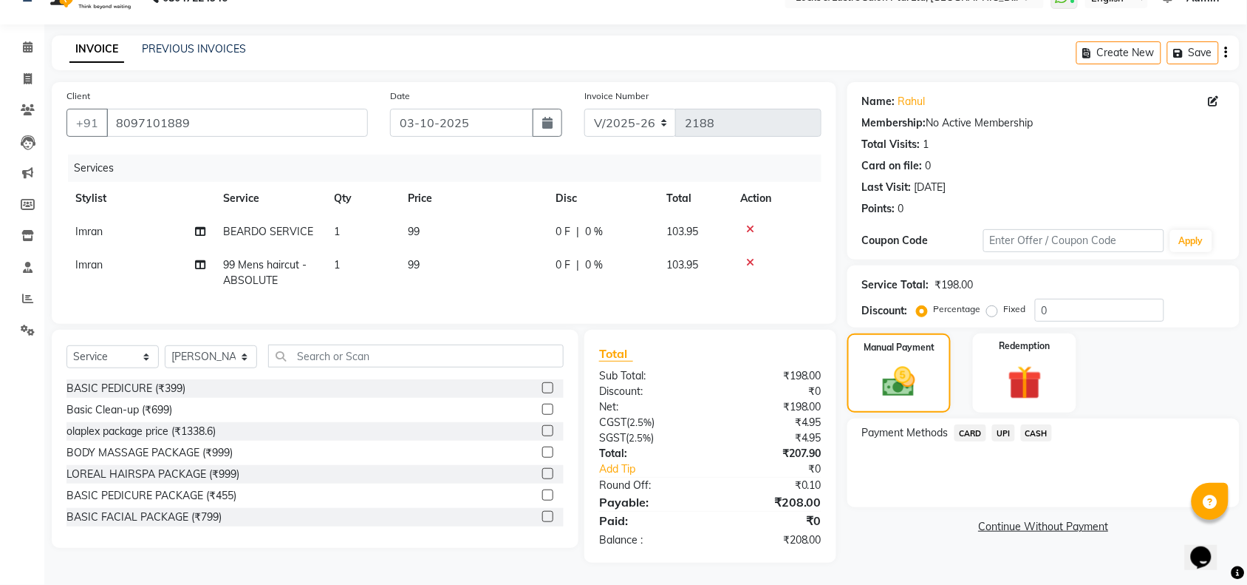
click at [1003, 424] on span "UPI" at bounding box center [1003, 432] width 23 height 17
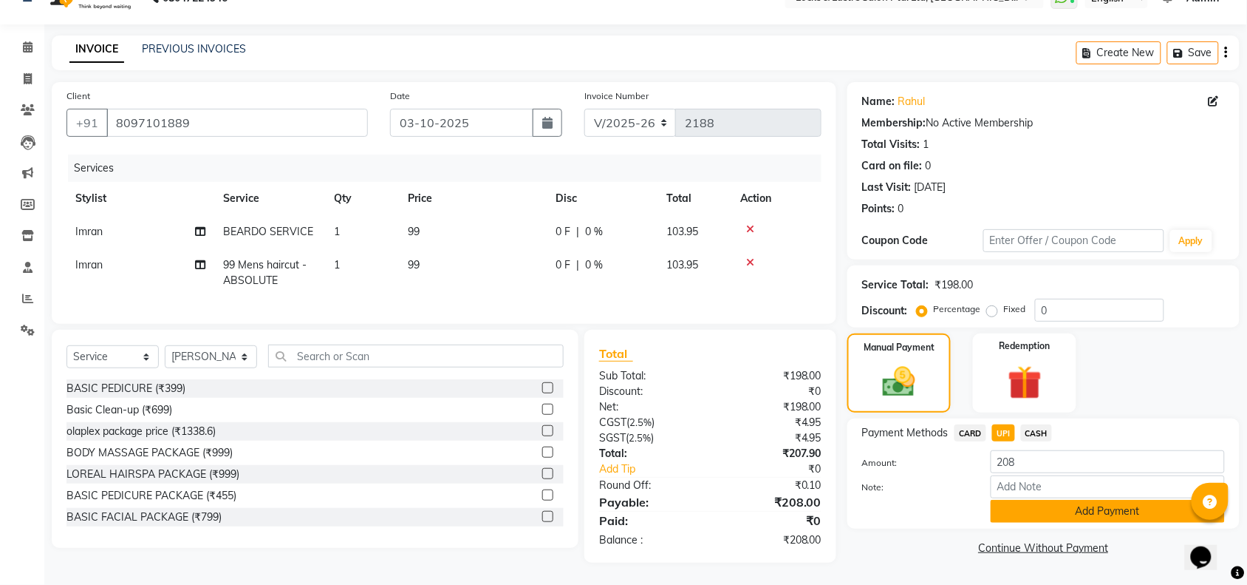
click at [1024, 500] on button "Add Payment" at bounding box center [1108, 511] width 234 height 23
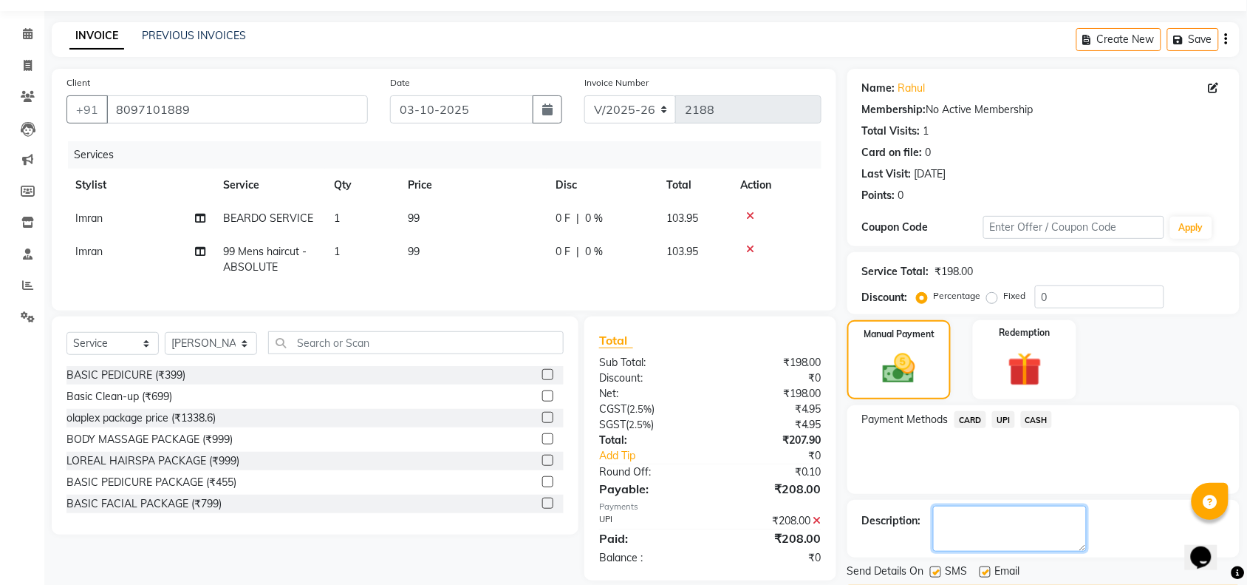
click at [989, 514] on textarea at bounding box center [1010, 528] width 154 height 46
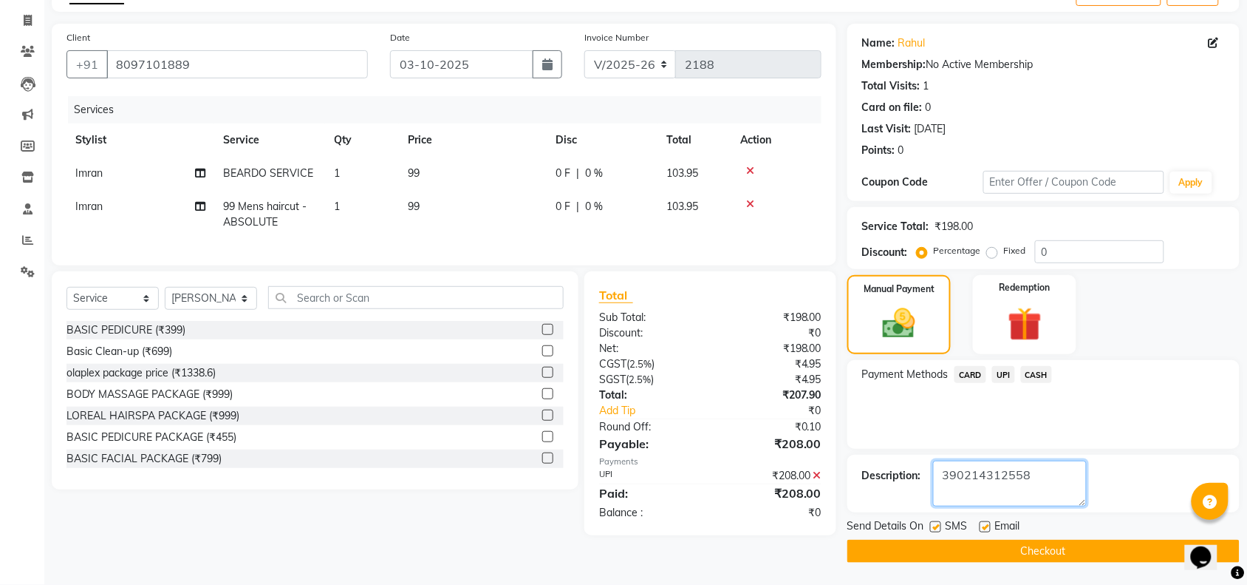
type textarea "390214312558"
click at [981, 549] on button "Checkout" at bounding box center [1044, 550] width 392 height 23
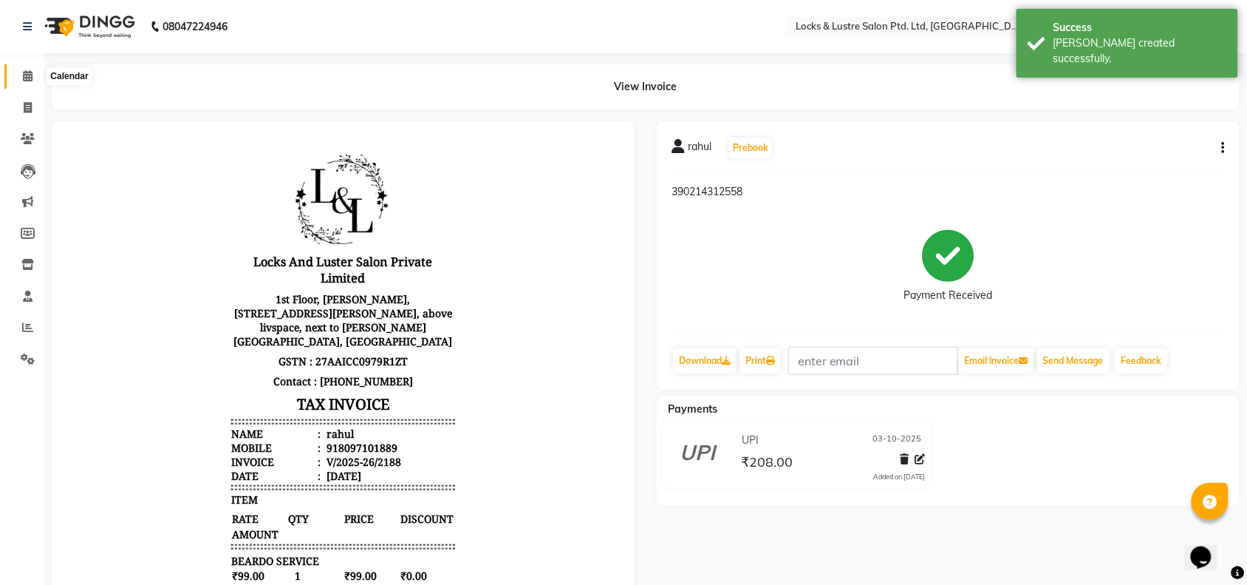
click at [26, 75] on icon at bounding box center [28, 75] width 10 height 11
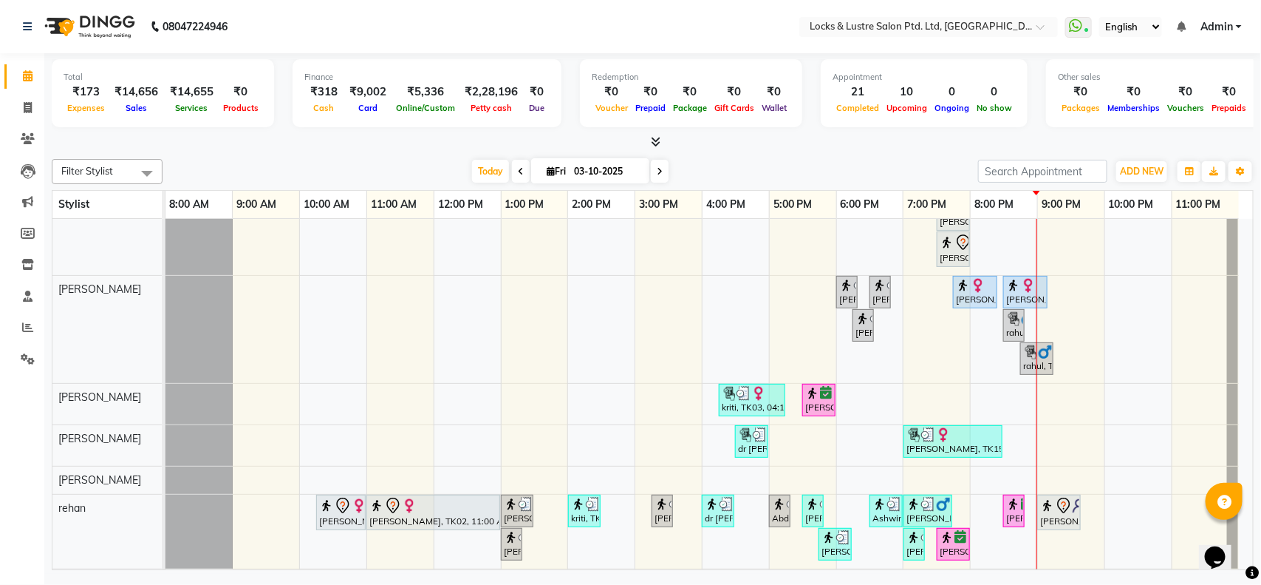
scroll to position [24, 0]
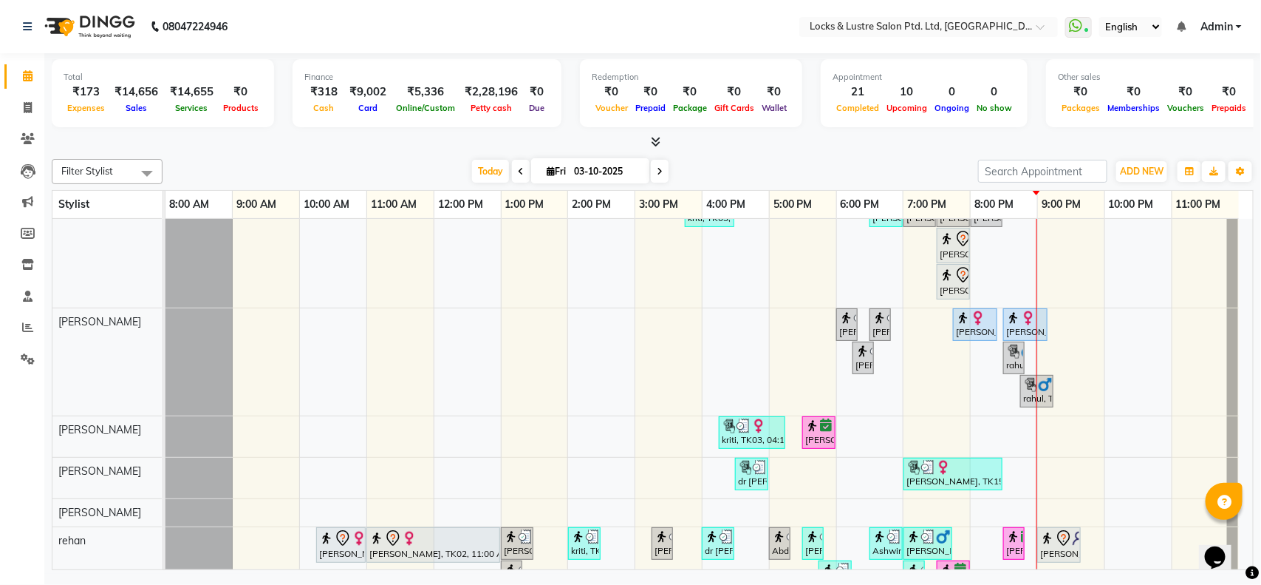
click at [657, 174] on icon at bounding box center [660, 171] width 6 height 9
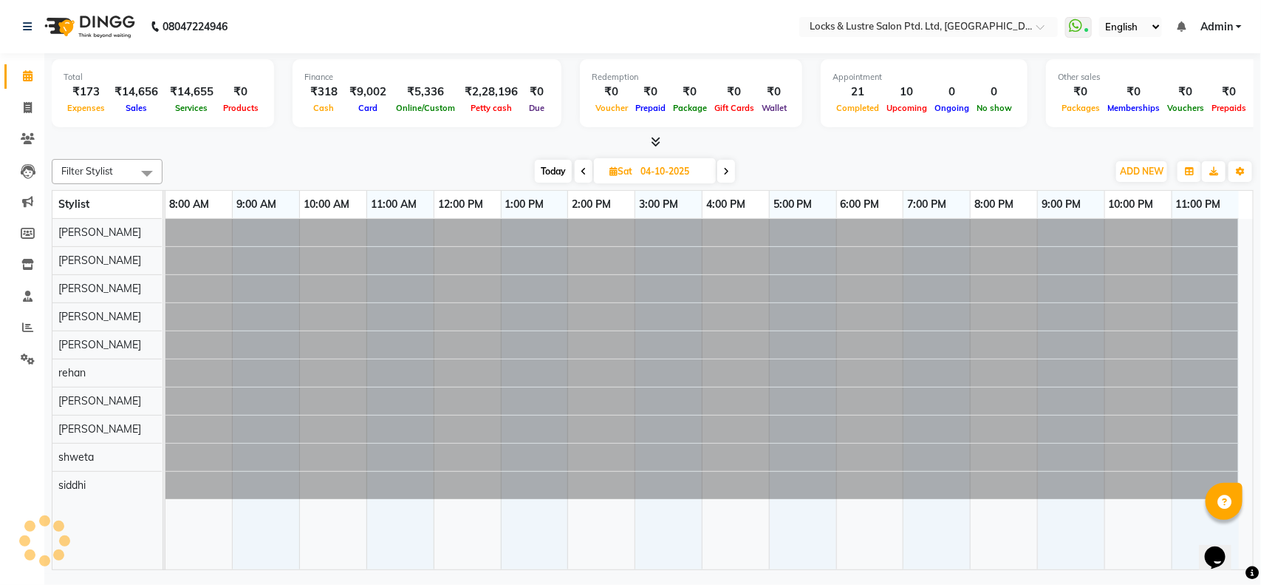
scroll to position [0, 0]
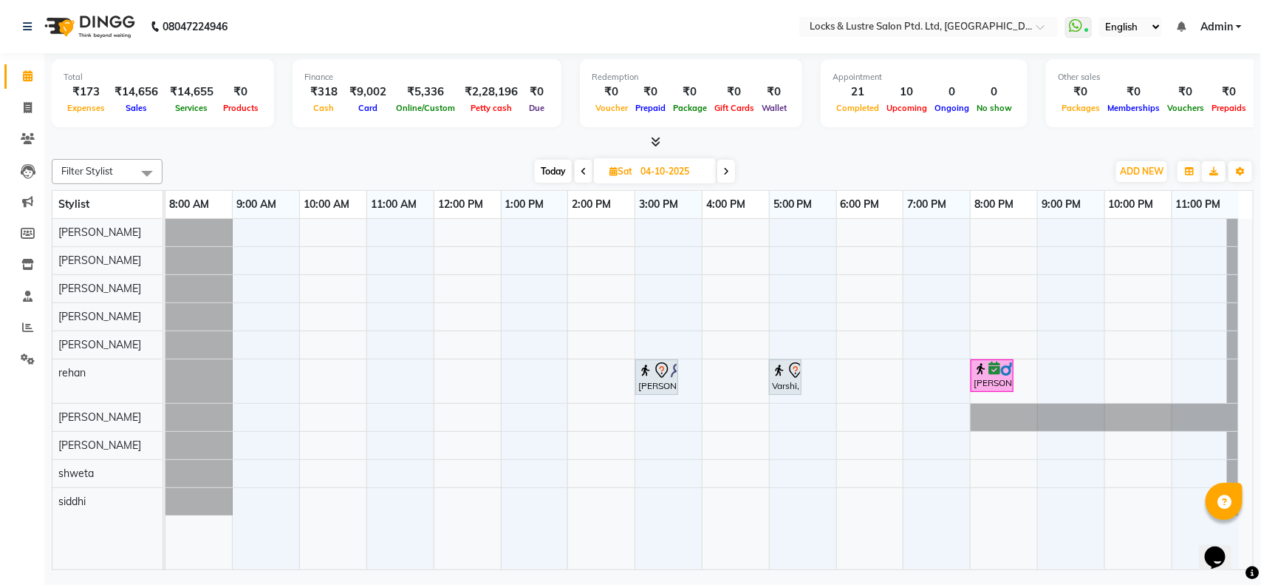
click at [553, 171] on span "Today" at bounding box center [553, 171] width 37 height 23
type input "03-10-2025"
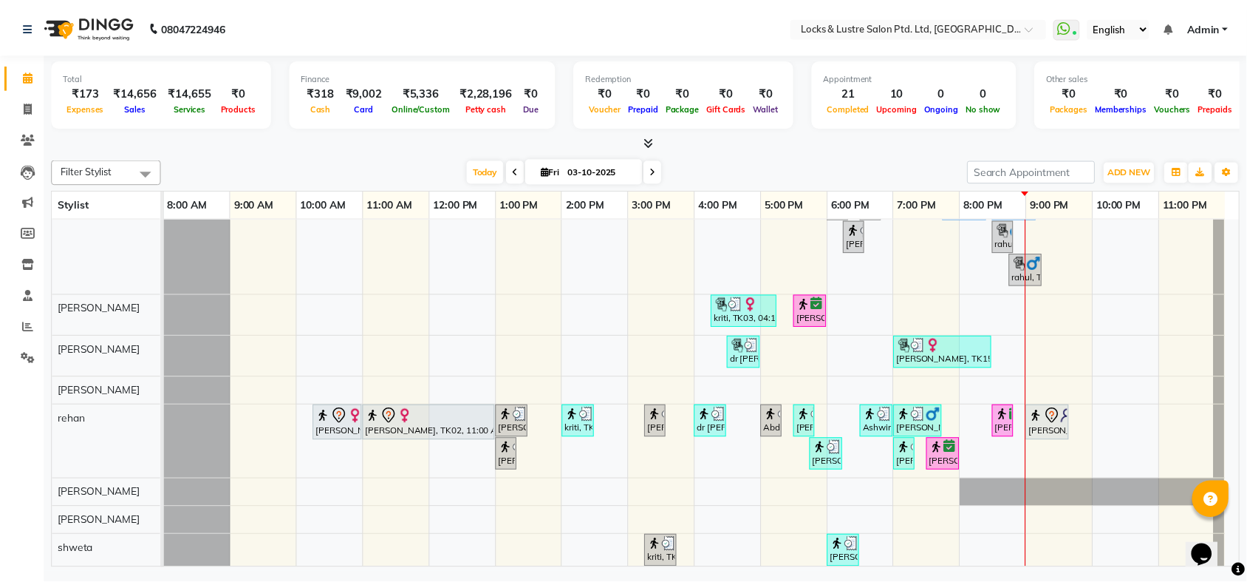
scroll to position [201, 0]
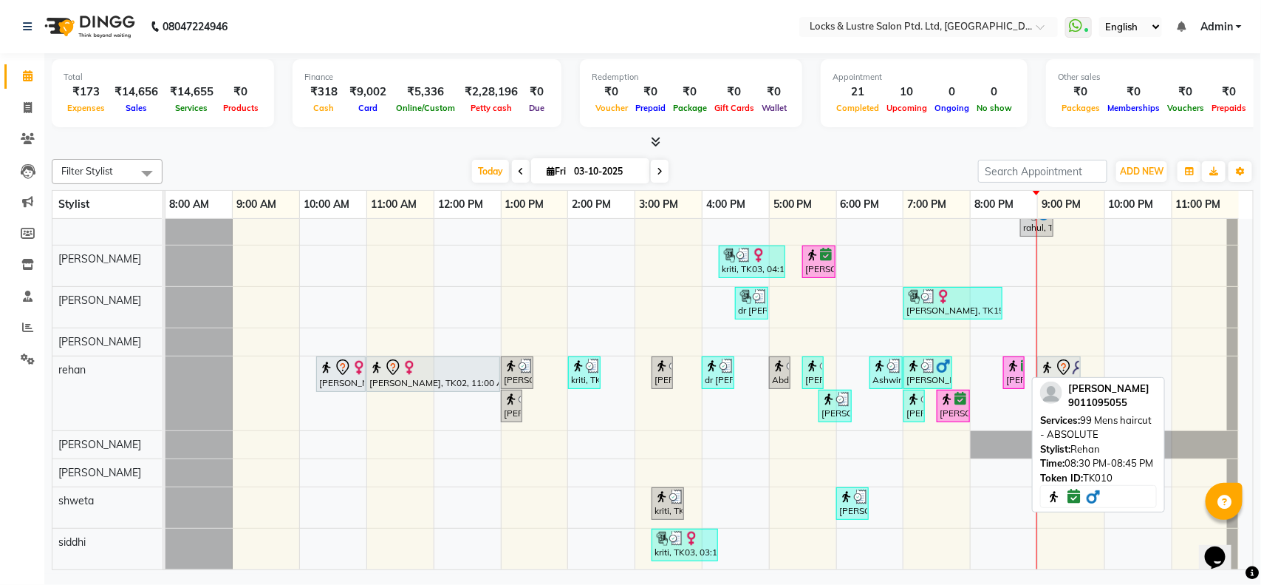
click at [1018, 367] on div "[PERSON_NAME], TK10, 08:30 PM-08:45 PM, 99 Mens haircut - ABSOLUTE" at bounding box center [1014, 372] width 18 height 28
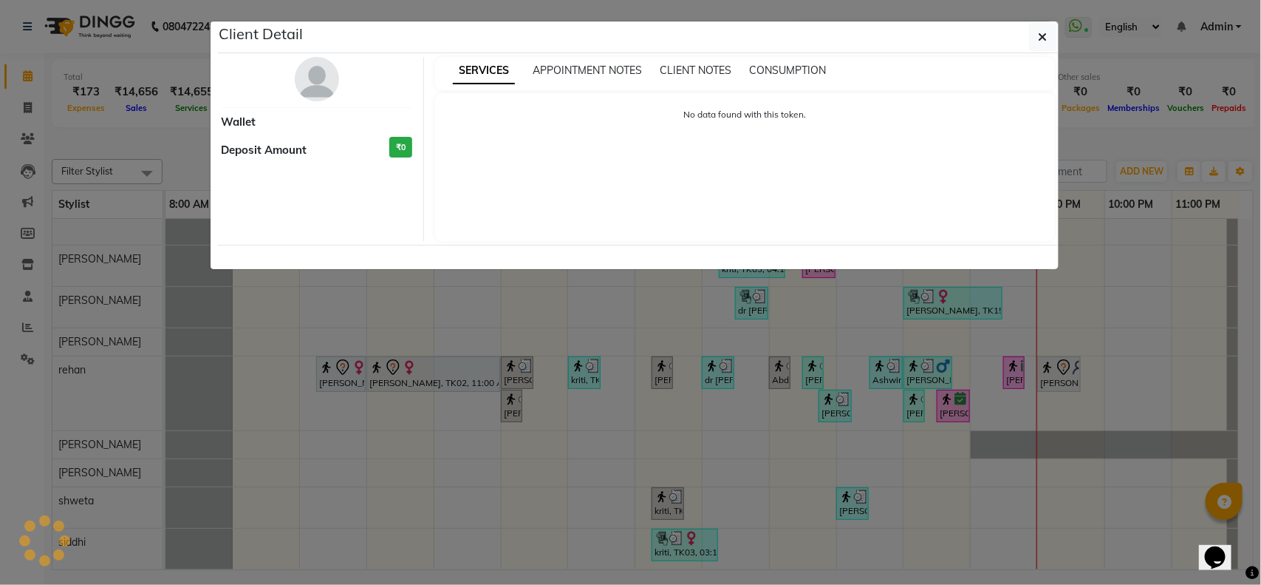
select select "6"
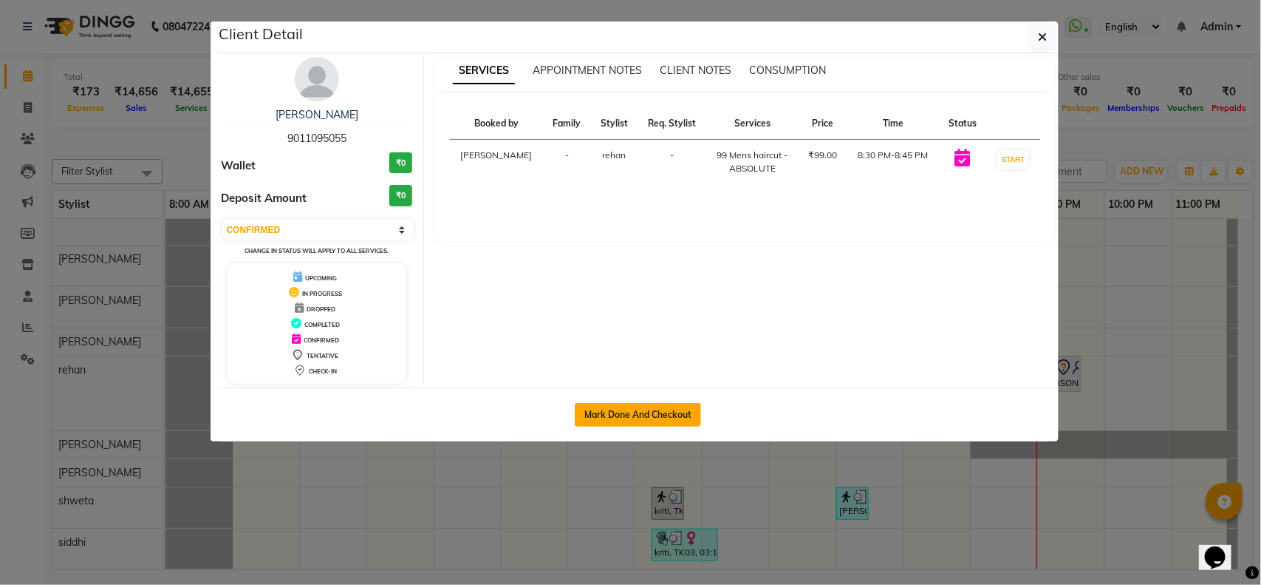
click at [688, 411] on button "Mark Done And Checkout" at bounding box center [638, 415] width 126 height 24
select select "service"
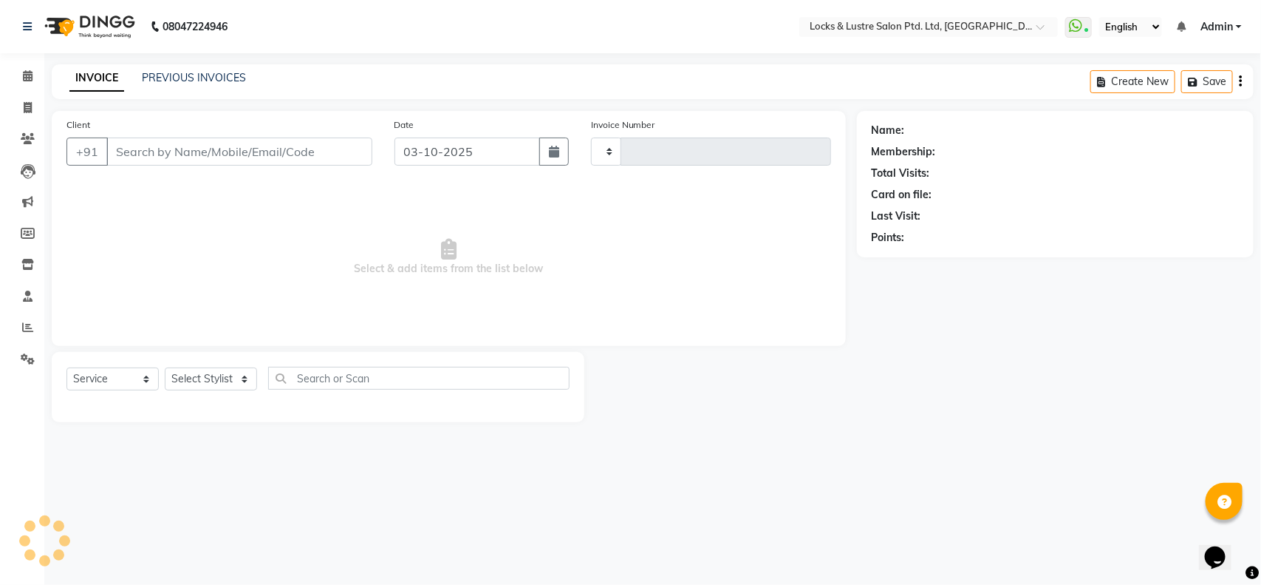
type input "2189"
select select "5928"
type input "9011095055"
select select "62982"
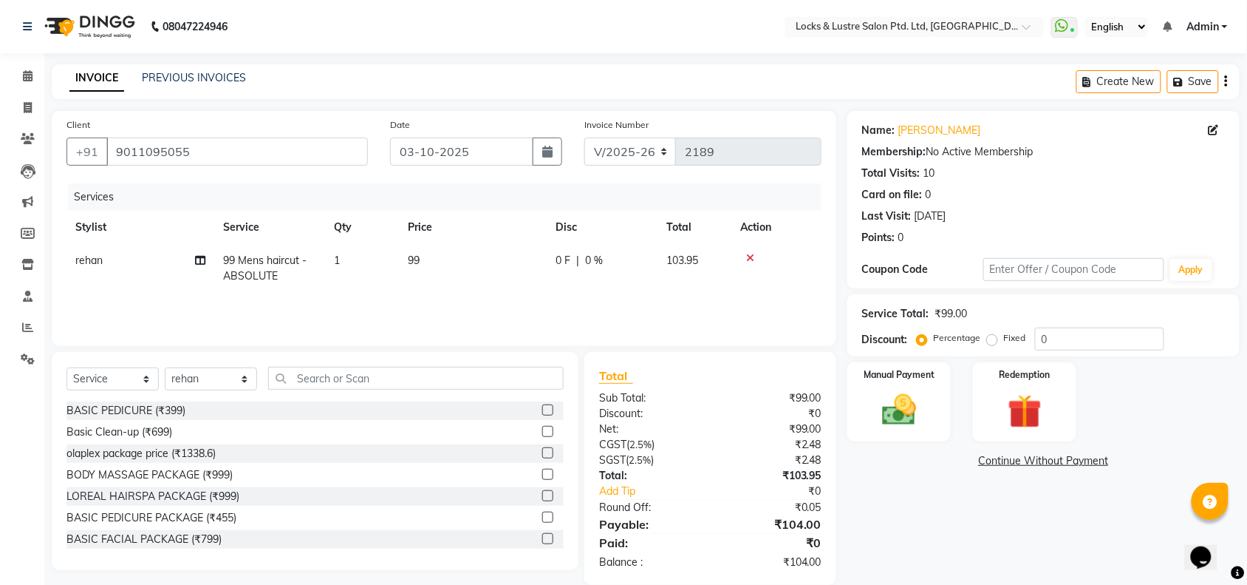
click at [422, 260] on td "99" at bounding box center [473, 268] width 148 height 49
select select "62982"
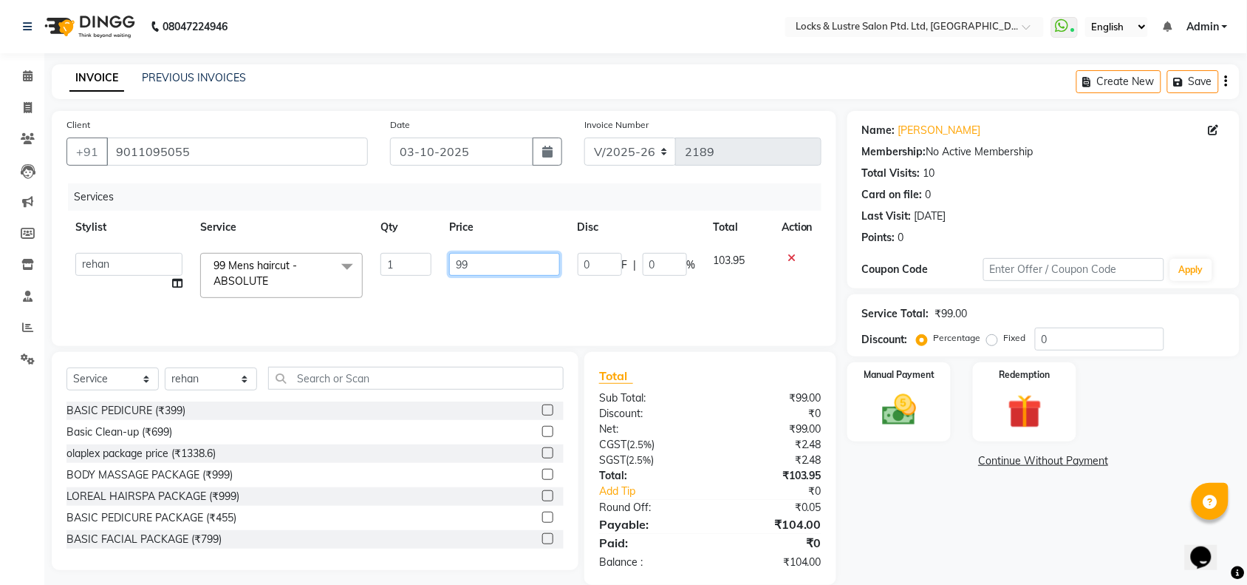
click at [477, 261] on input "99" at bounding box center [504, 264] width 110 height 23
type input "9"
type input "299"
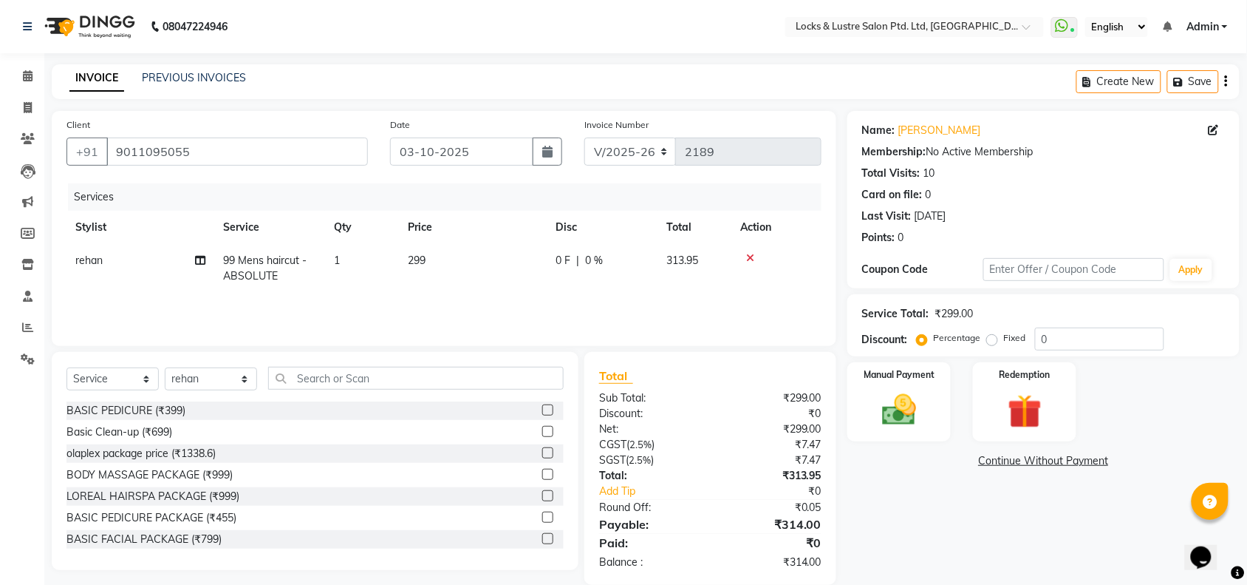
click at [887, 497] on div "Name: [PERSON_NAME] Membership: No Active Membership Total Visits: 10 Card on f…" at bounding box center [1049, 348] width 403 height 474
click at [911, 393] on img at bounding box center [900, 409] width 58 height 41
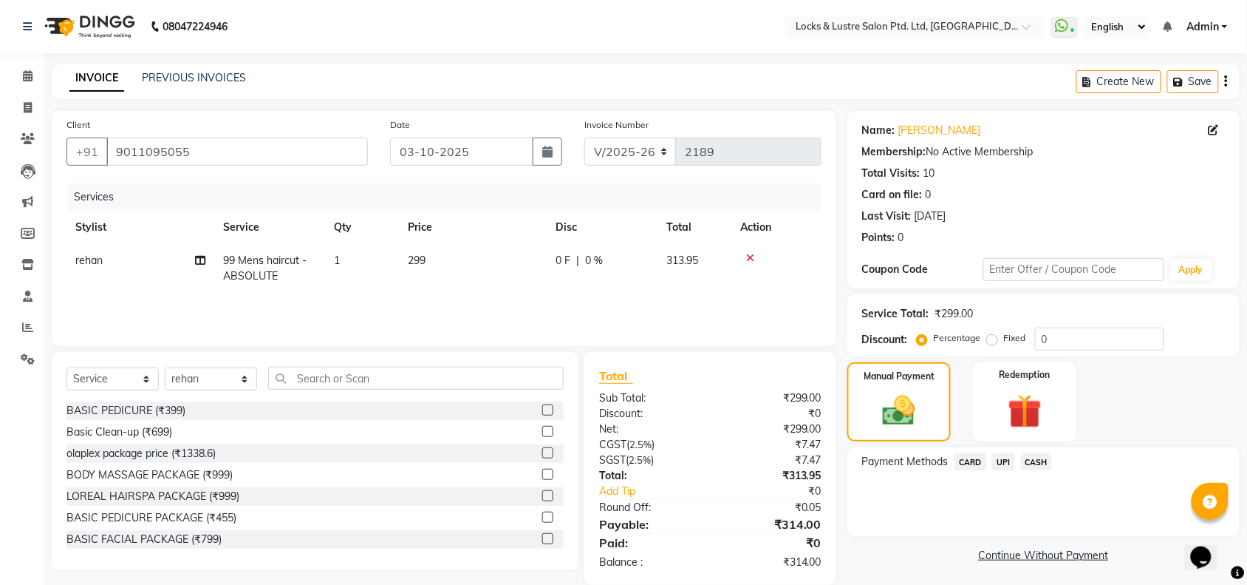
click at [1003, 460] on span "UPI" at bounding box center [1003, 461] width 23 height 17
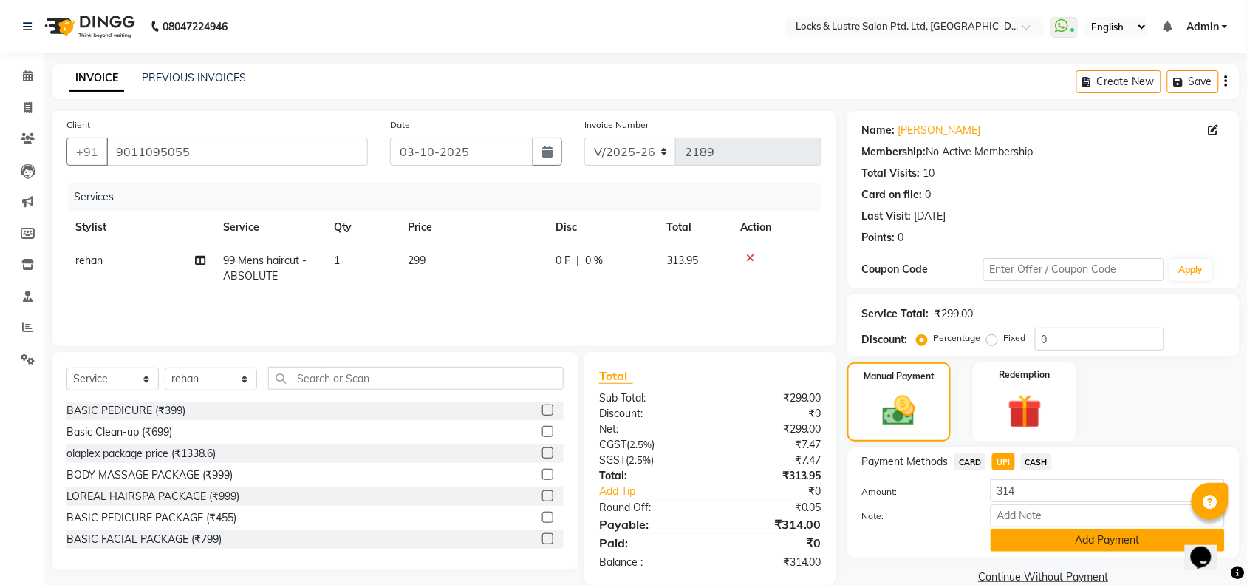
click at [1032, 538] on button "Add Payment" at bounding box center [1108, 539] width 234 height 23
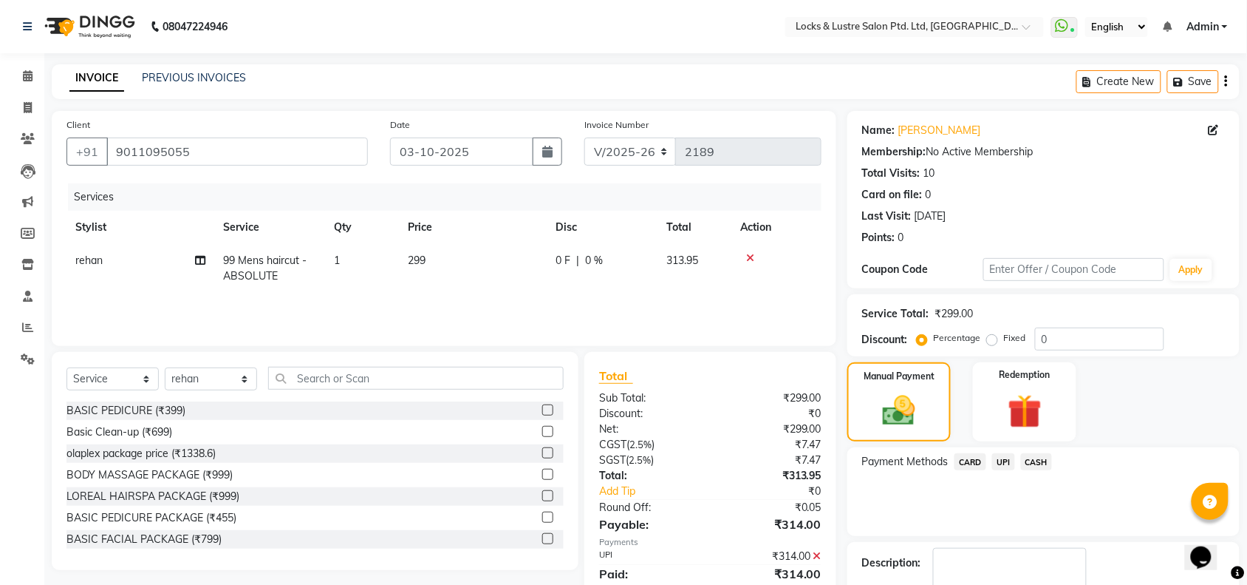
scroll to position [87, 0]
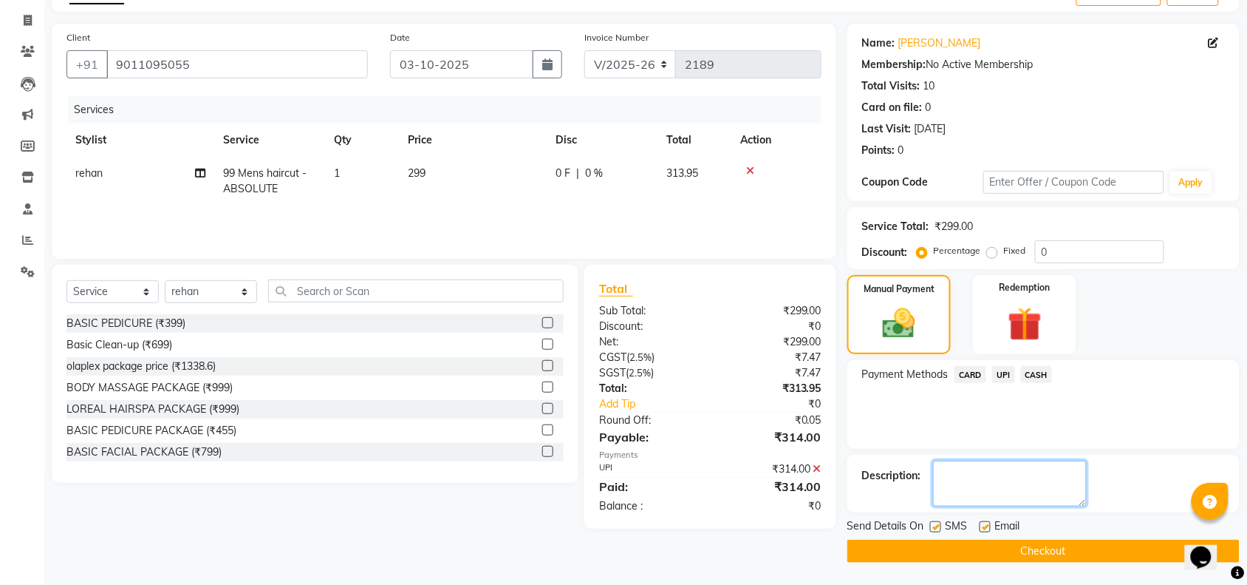
click at [1018, 485] on textarea at bounding box center [1010, 483] width 154 height 46
click at [814, 468] on icon at bounding box center [818, 468] width 8 height 10
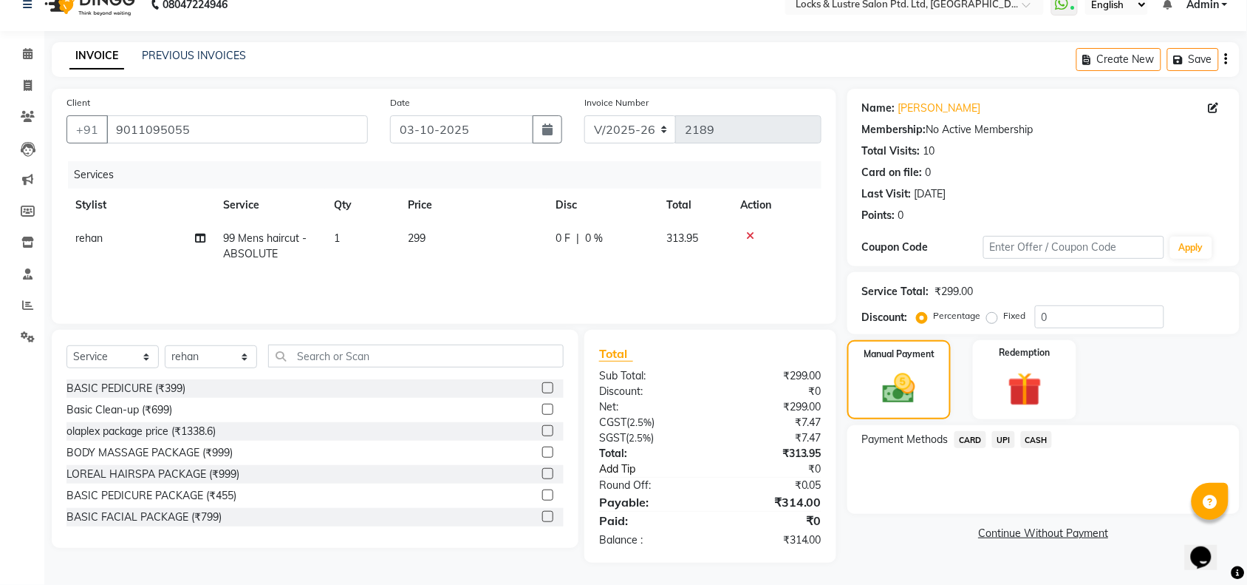
click at [625, 463] on link "Add Tip" at bounding box center [659, 469] width 143 height 16
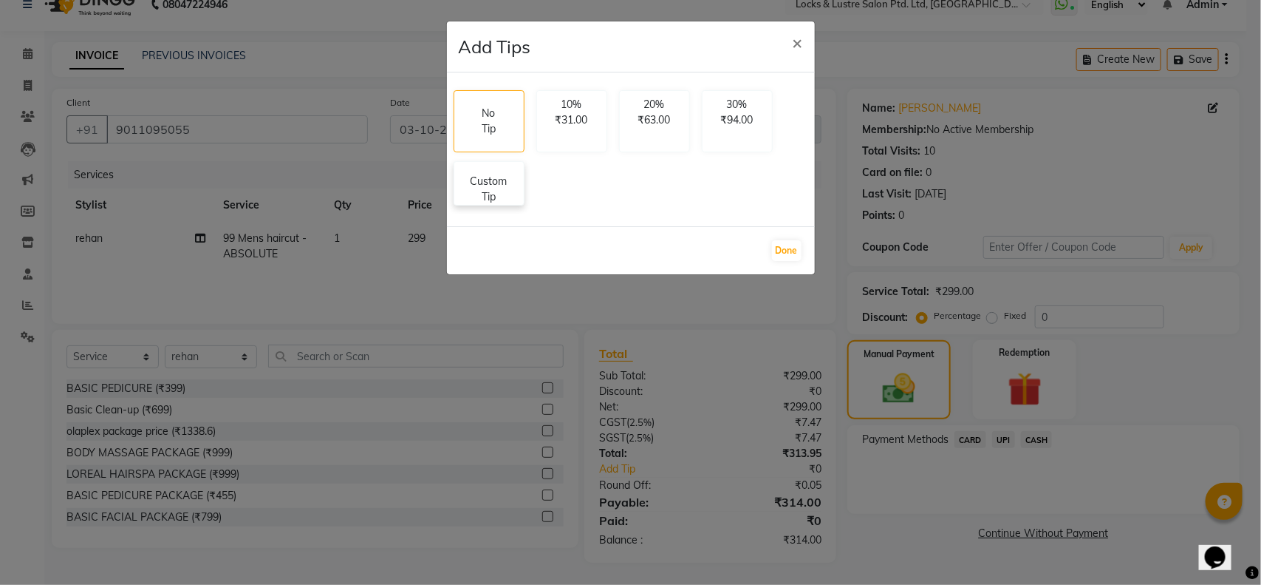
click at [501, 185] on p "Custom Tip" at bounding box center [489, 189] width 52 height 31
select select "62982"
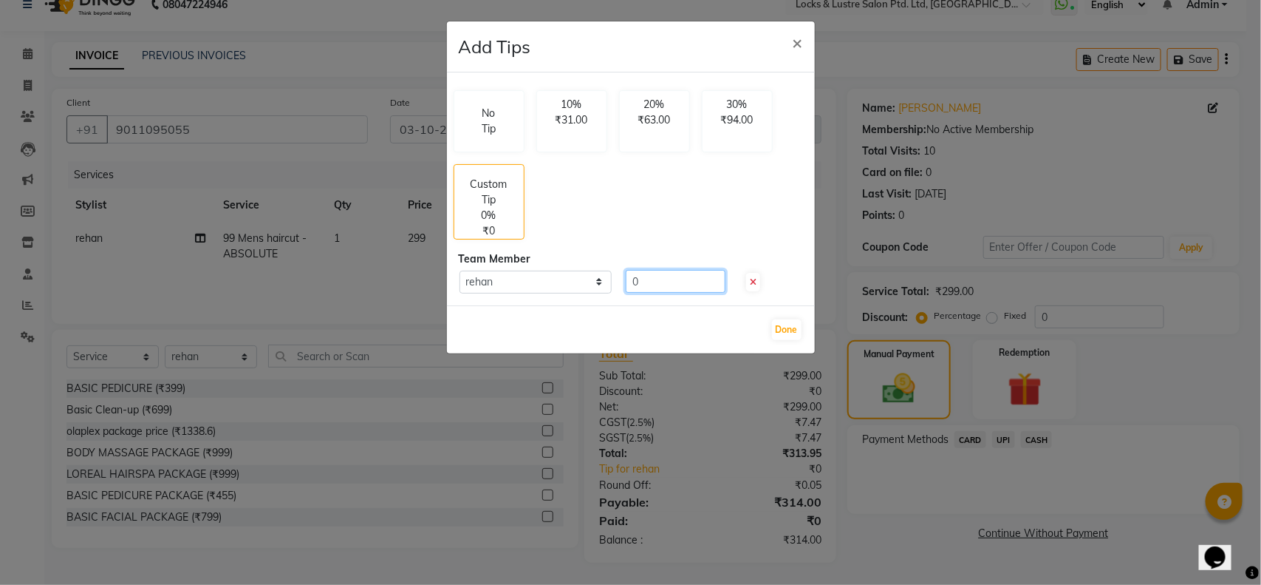
click at [638, 274] on input "0" at bounding box center [676, 281] width 100 height 23
type input "0"
type input "36"
click at [780, 330] on button "Done" at bounding box center [787, 329] width 30 height 21
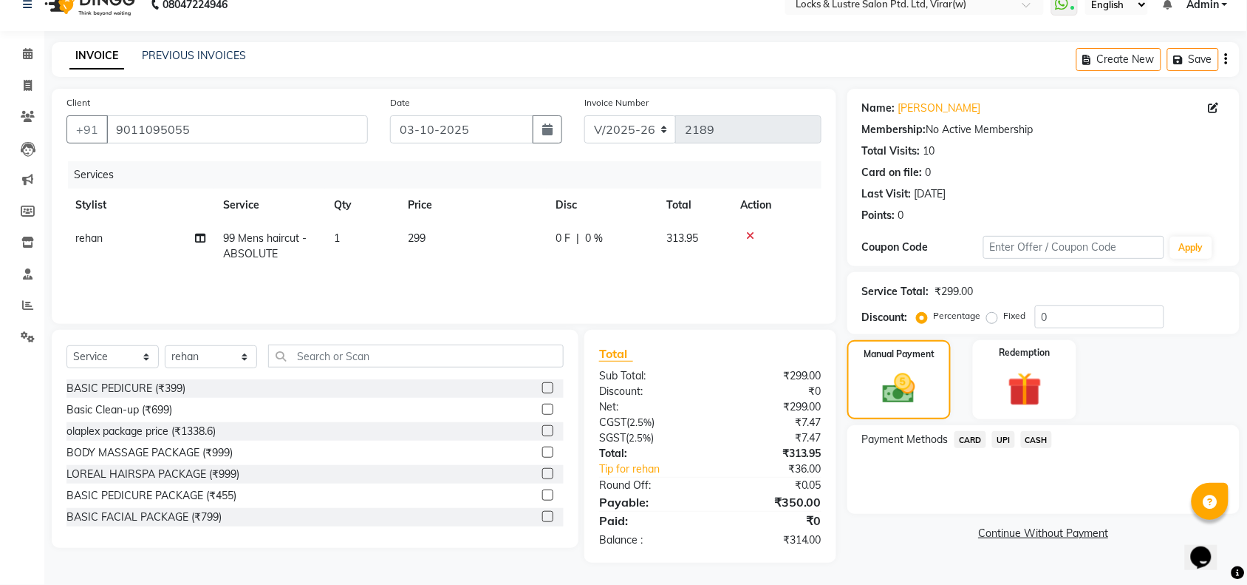
click at [1005, 436] on span "UPI" at bounding box center [1003, 439] width 23 height 17
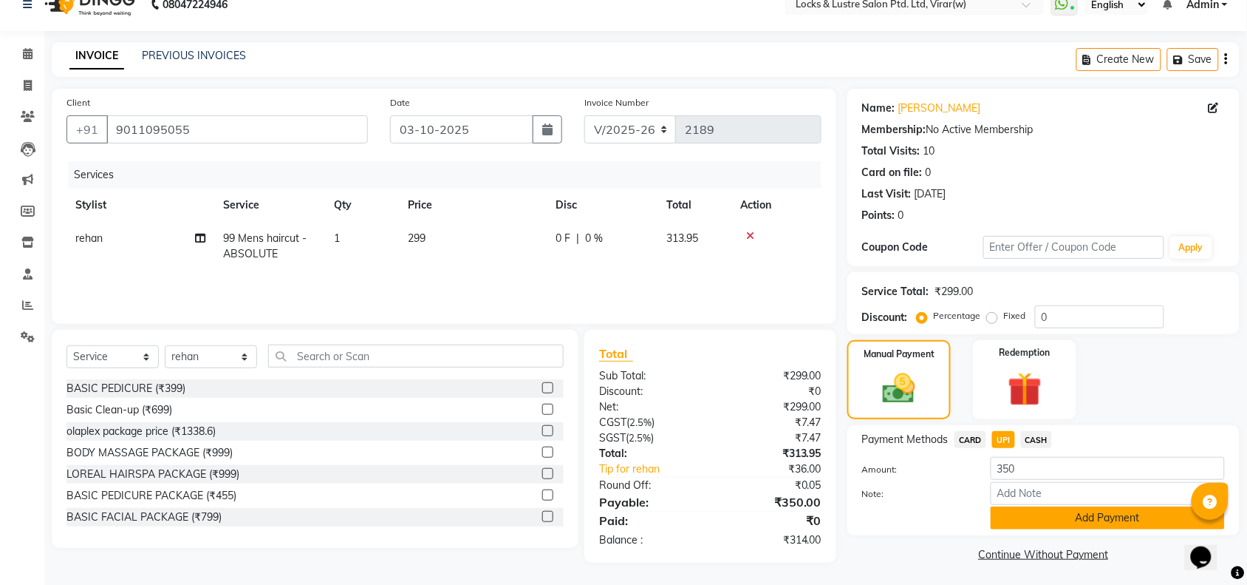
click at [1028, 516] on button "Add Payment" at bounding box center [1108, 517] width 234 height 23
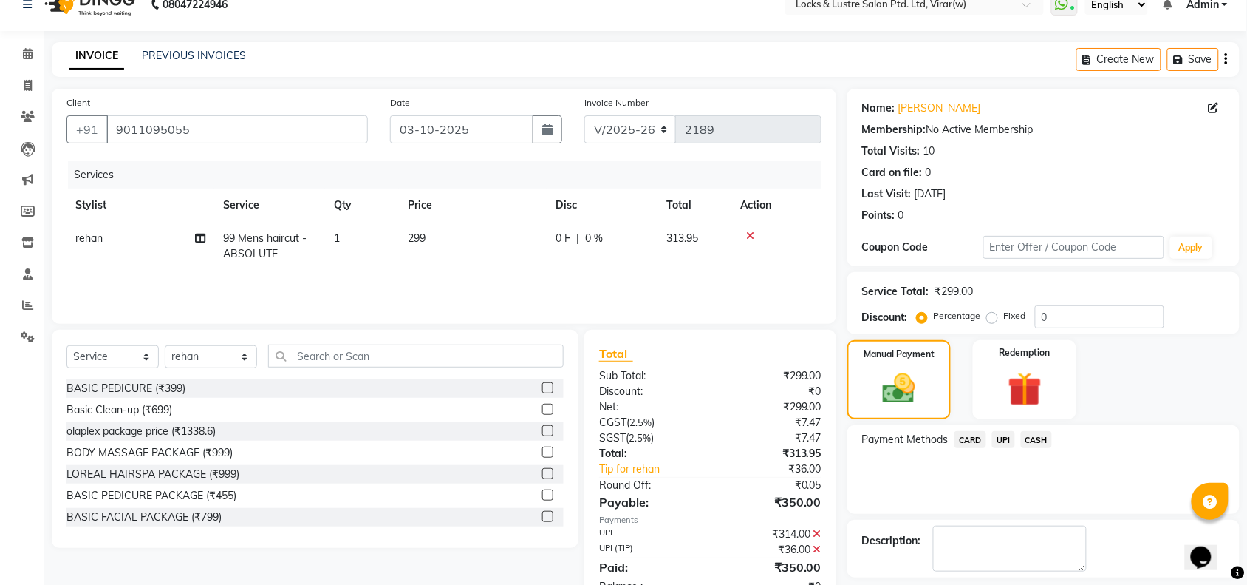
scroll to position [87, 0]
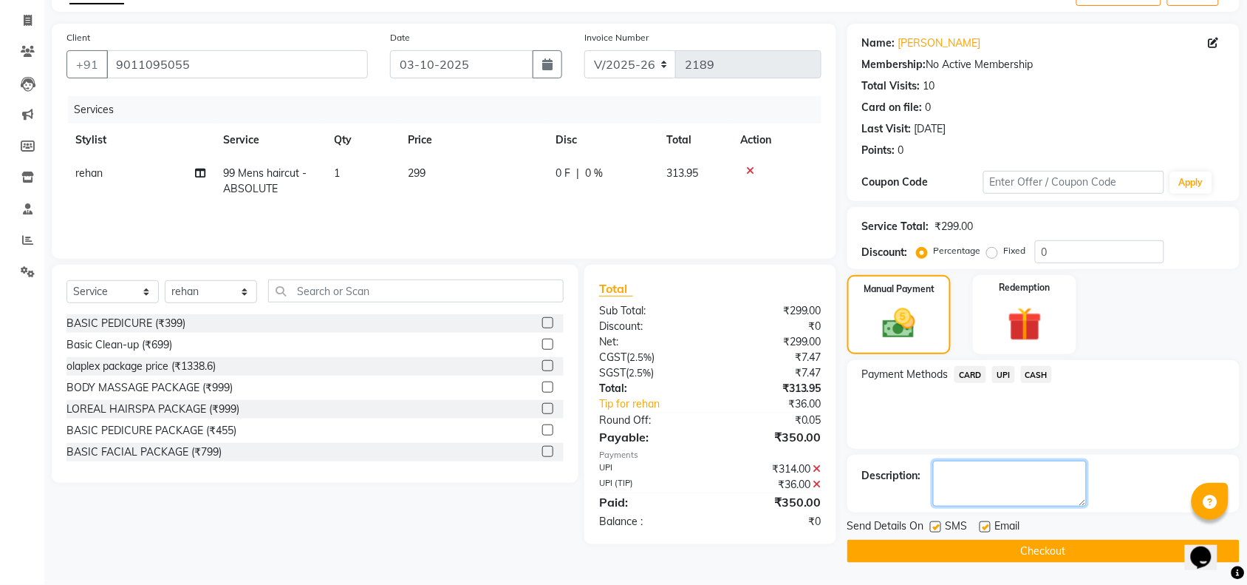
click at [1010, 483] on textarea at bounding box center [1010, 483] width 154 height 46
type textarea "564229875491"
click at [1018, 551] on button "Checkout" at bounding box center [1044, 550] width 392 height 23
click at [634, 399] on link "Tip for rehan" at bounding box center [659, 404] width 143 height 16
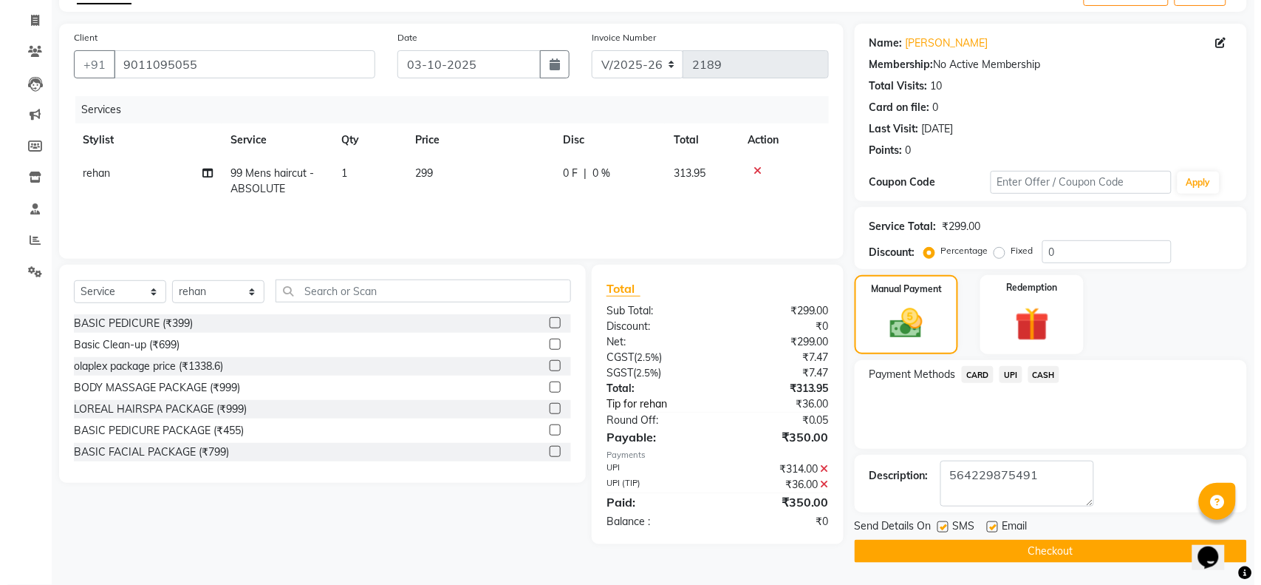
select select "62982"
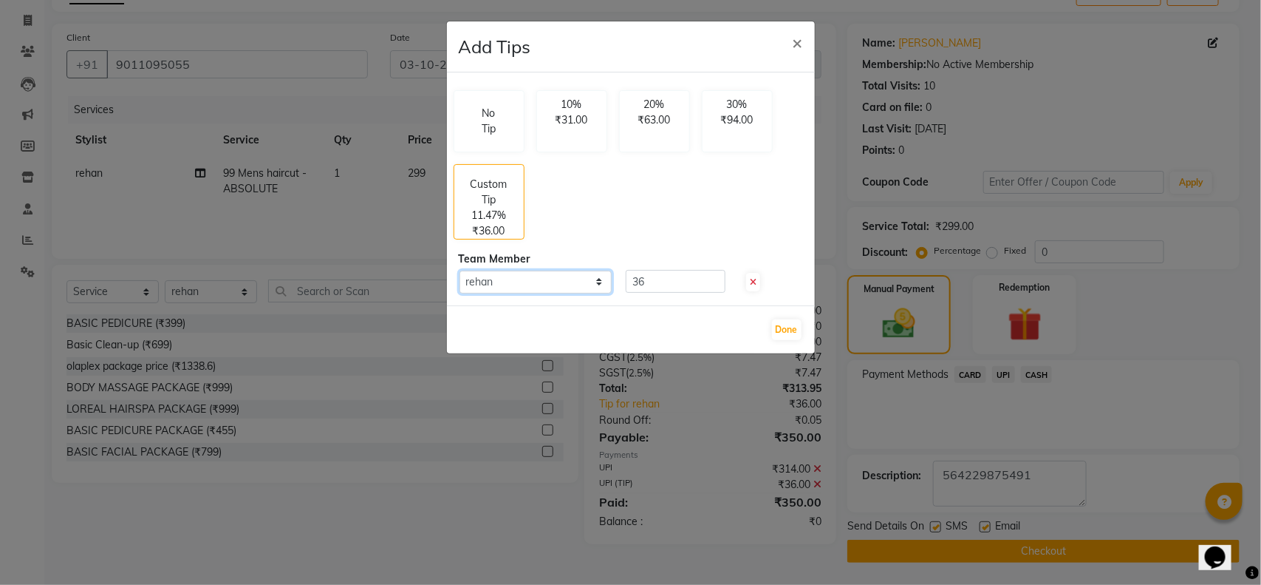
click at [589, 282] on select "Select rehan" at bounding box center [536, 281] width 153 height 23
click at [460, 270] on select "Select rehan" at bounding box center [536, 281] width 153 height 23
click at [782, 327] on button "Done" at bounding box center [787, 329] width 30 height 21
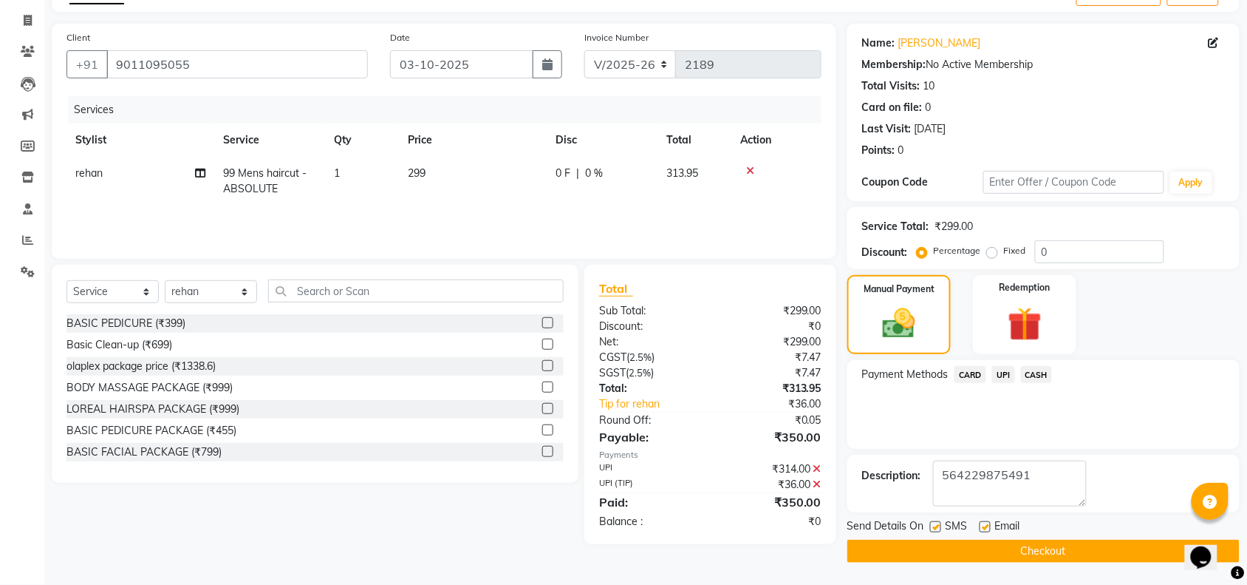
click at [984, 547] on button "Checkout" at bounding box center [1044, 550] width 392 height 23
